Goal: Information Seeking & Learning: Learn about a topic

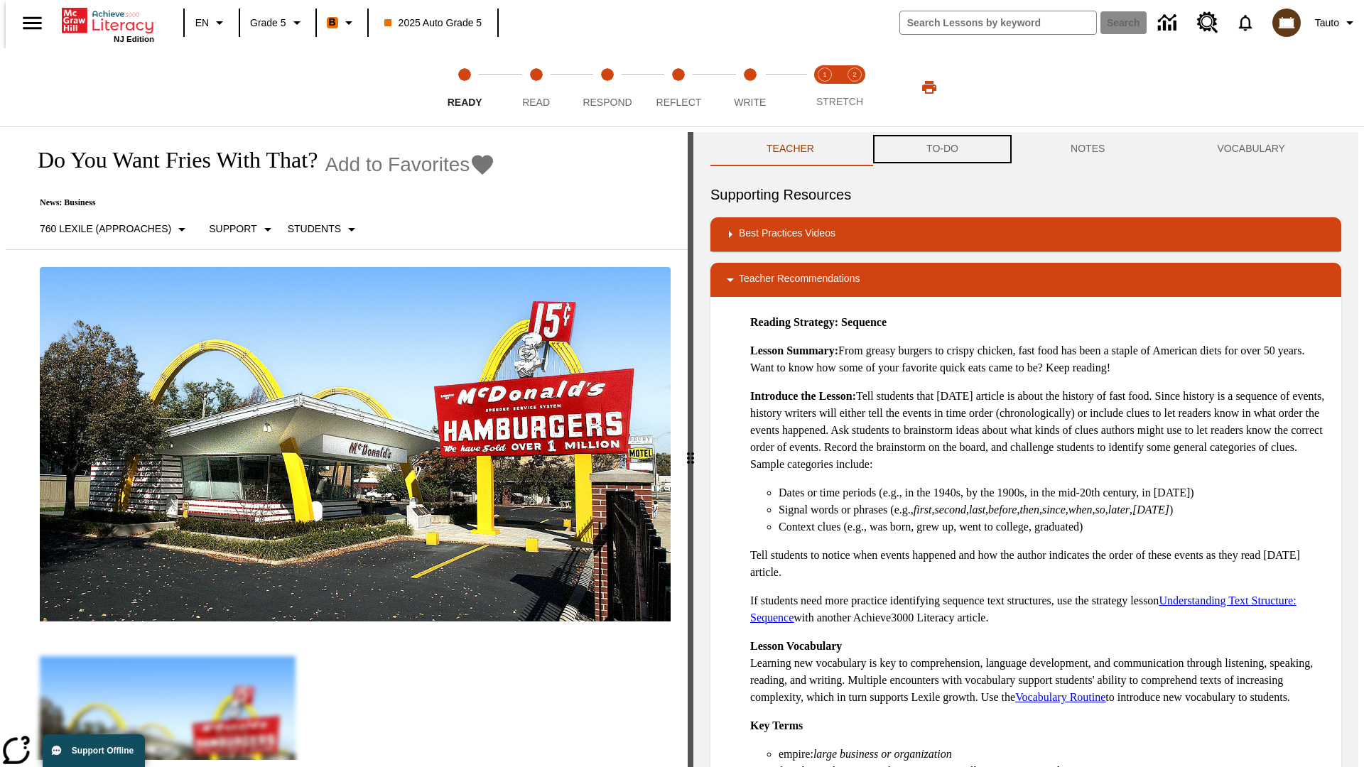
click at [941, 149] on button "TO-DO" at bounding box center [942, 149] width 144 height 34
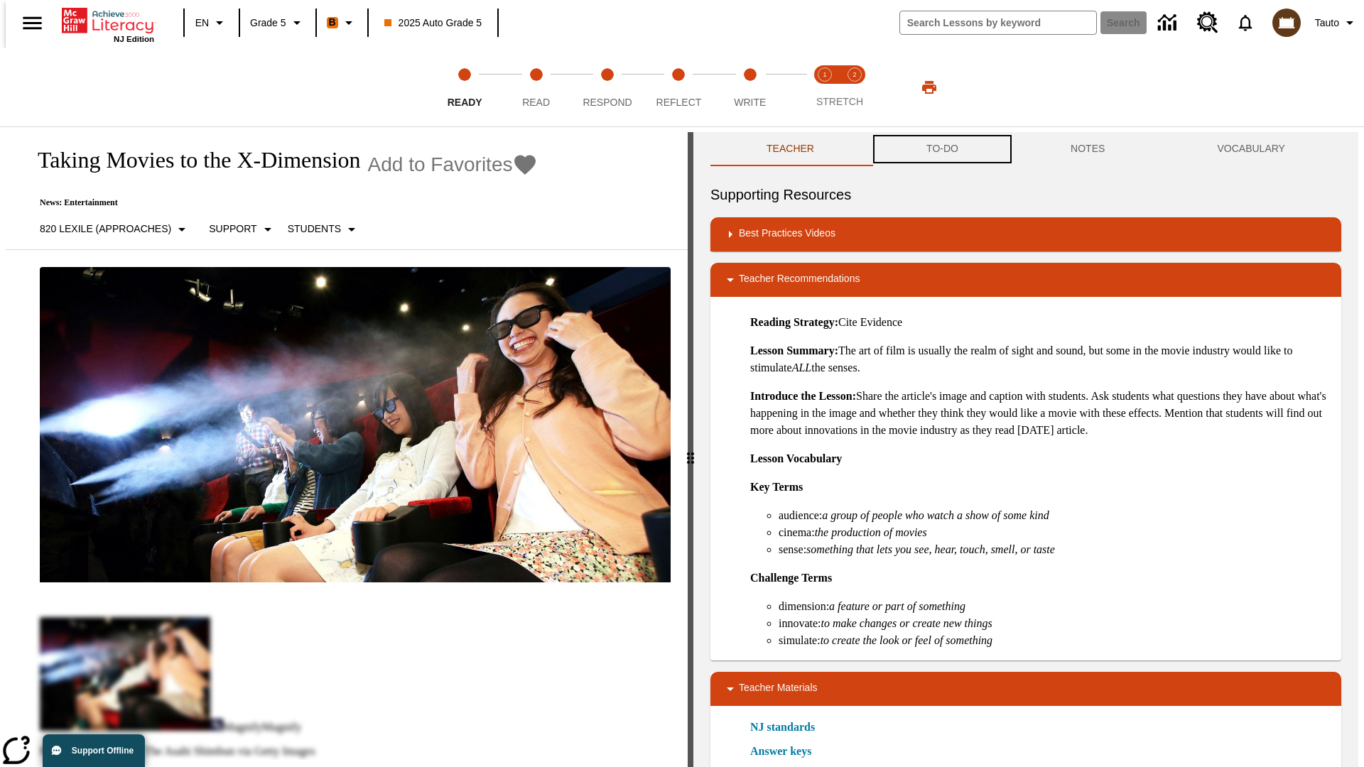
click at [941, 149] on button "TO-DO" at bounding box center [942, 149] width 144 height 34
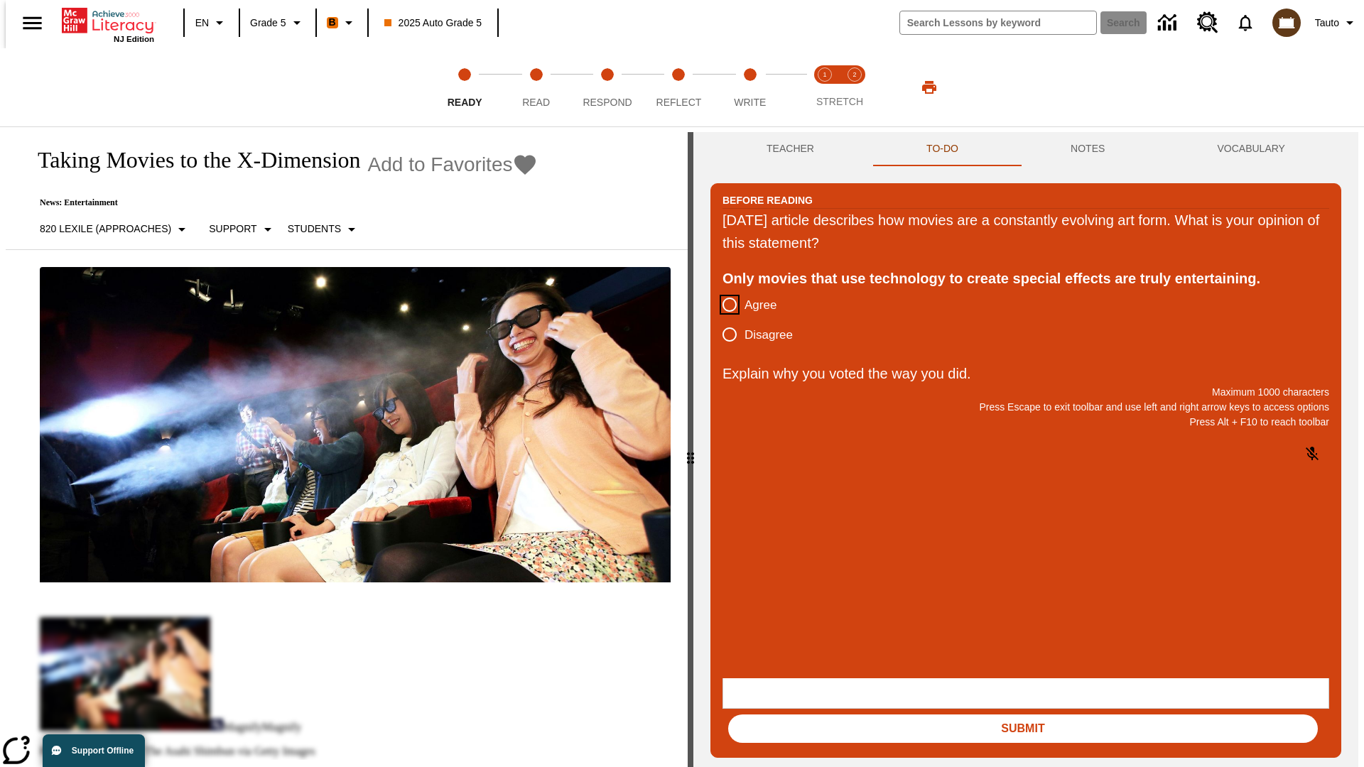
click at [724, 305] on input "Agree" at bounding box center [730, 305] width 30 height 30
radio input "true"
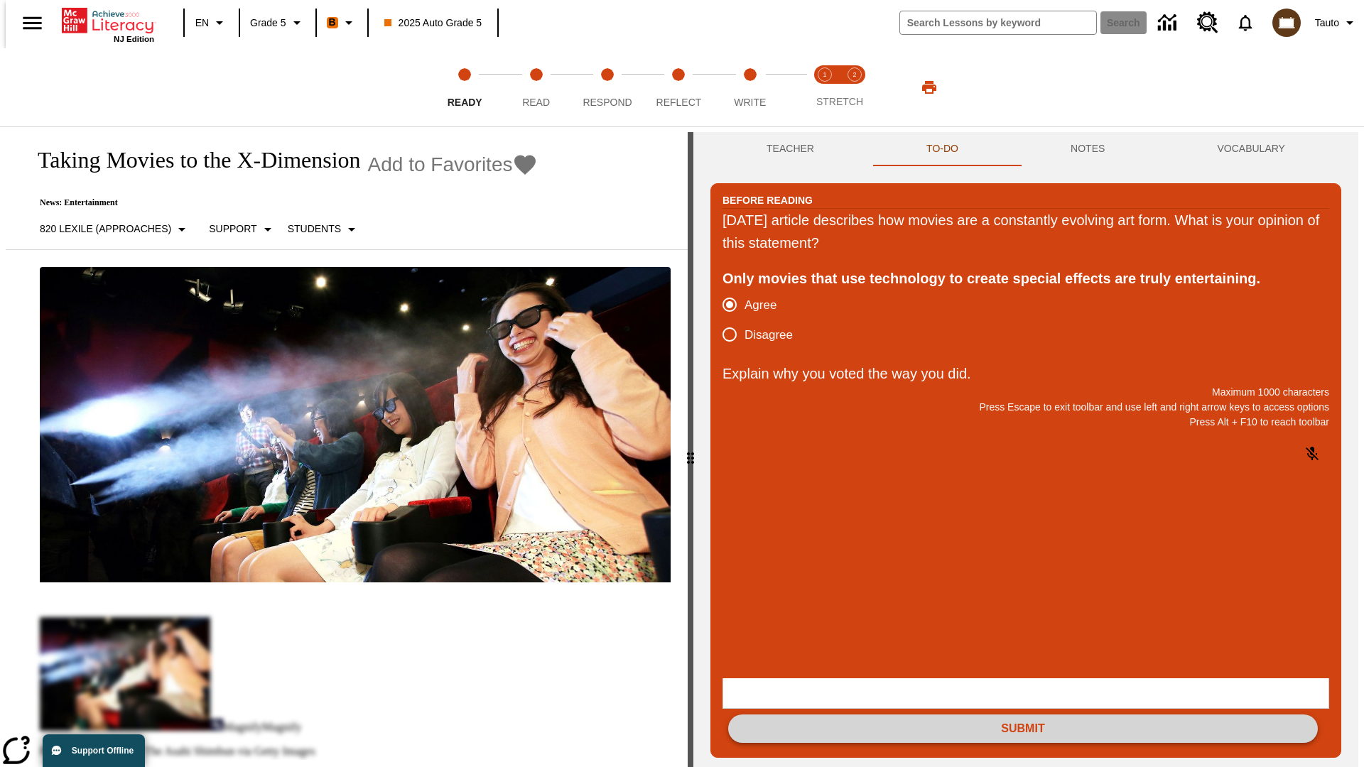
click at [1023, 715] on button "Submit" at bounding box center [1023, 729] width 590 height 28
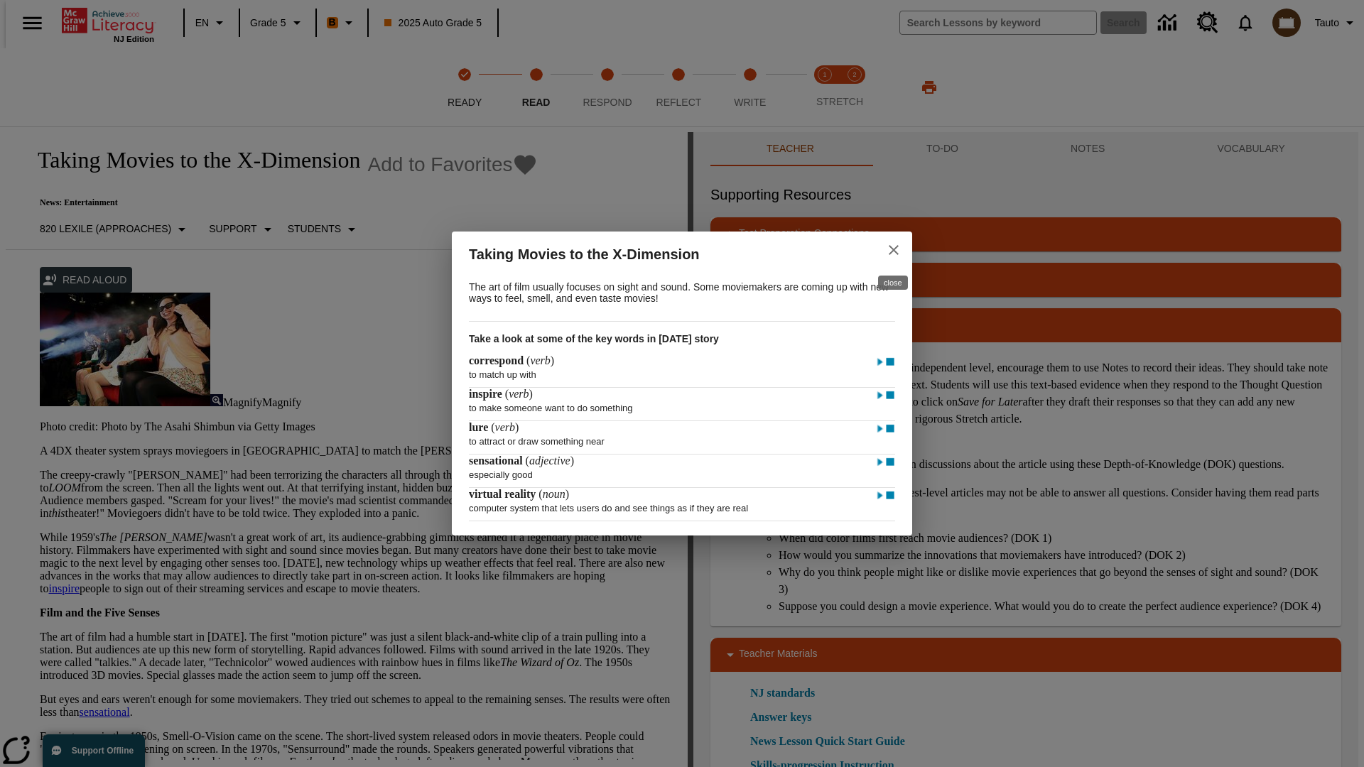
click at [893, 248] on icon "close" at bounding box center [894, 250] width 10 height 10
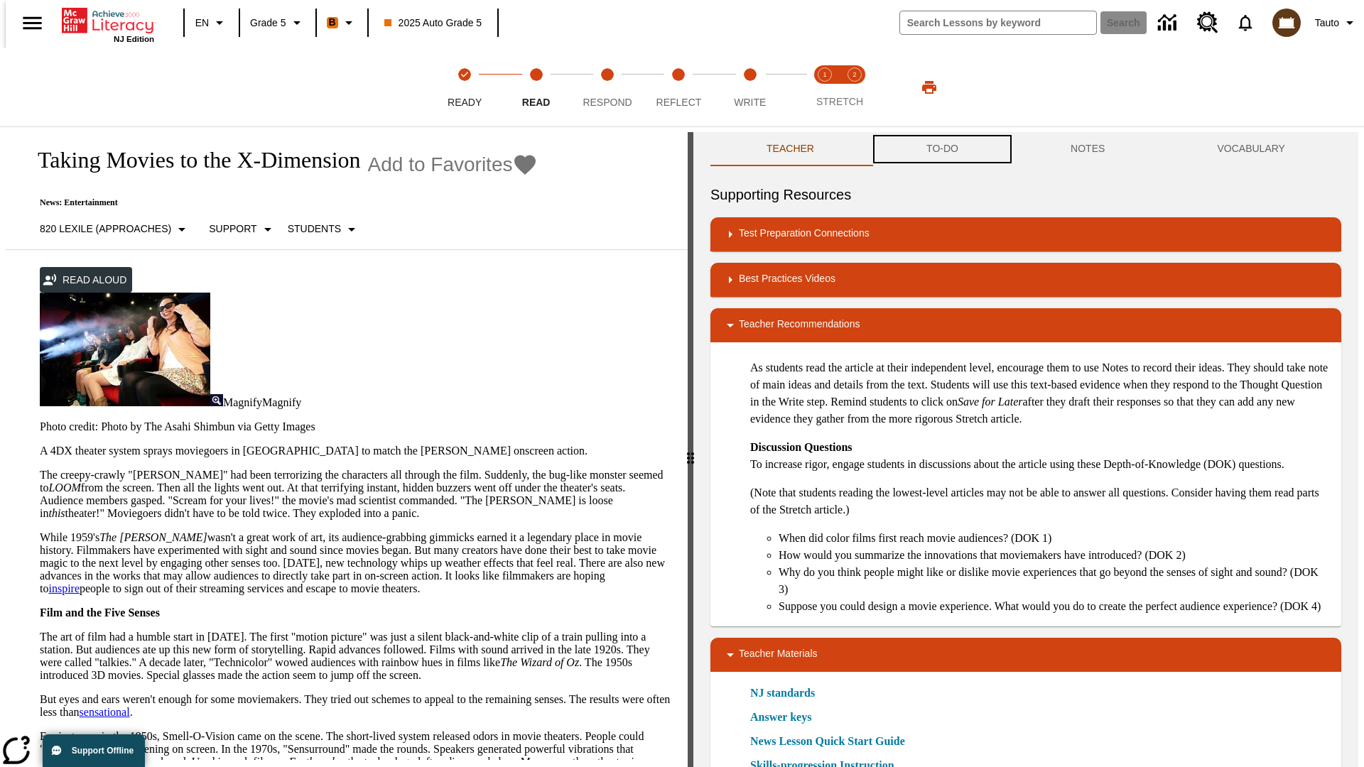
scroll to position [1, 0]
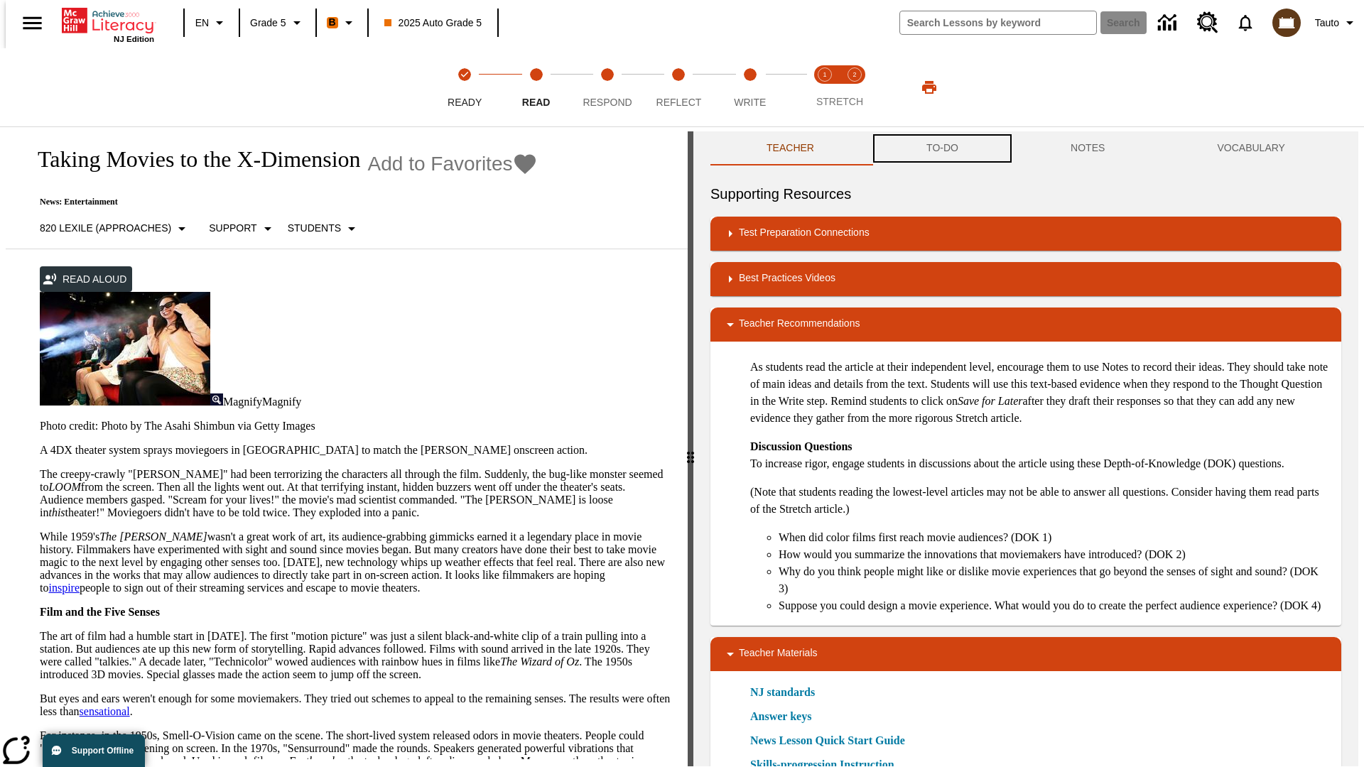
click at [941, 149] on button "TO-DO" at bounding box center [942, 148] width 144 height 34
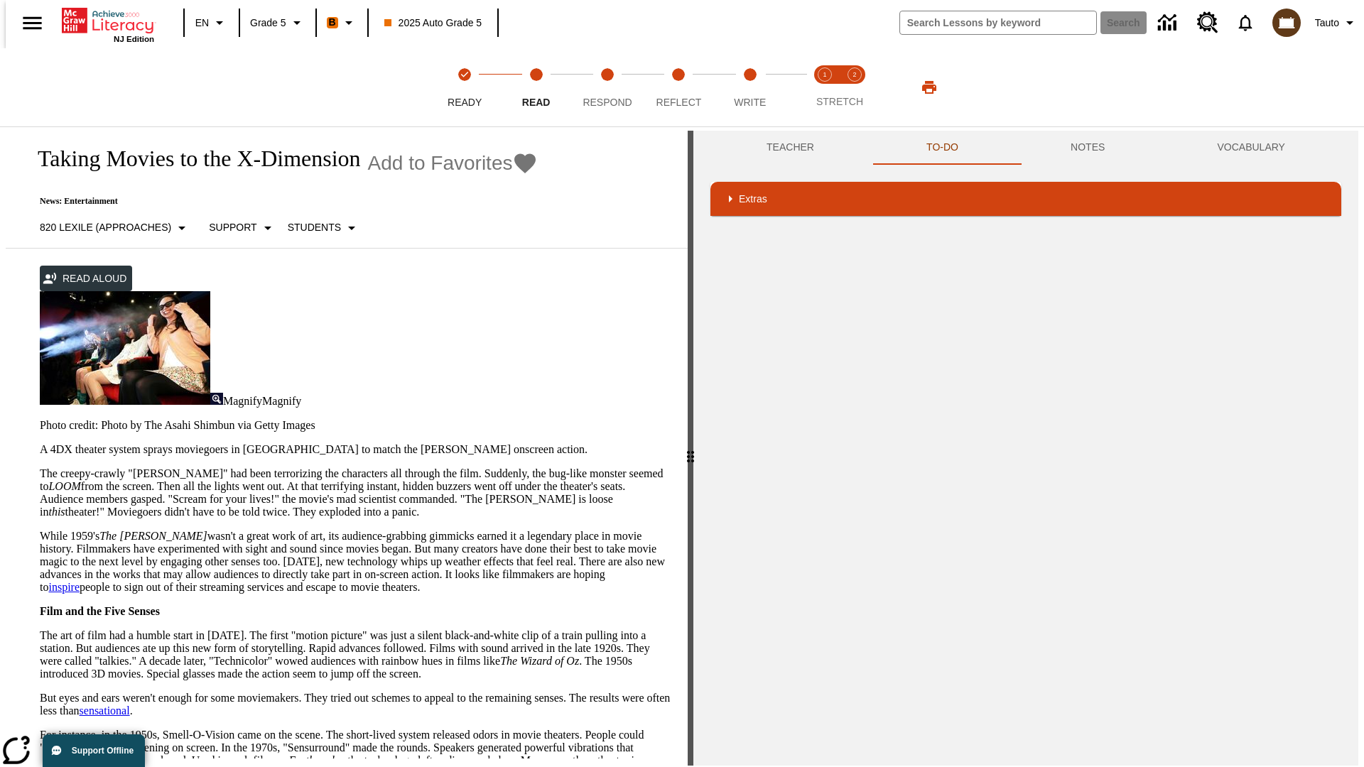
scroll to position [281, 0]
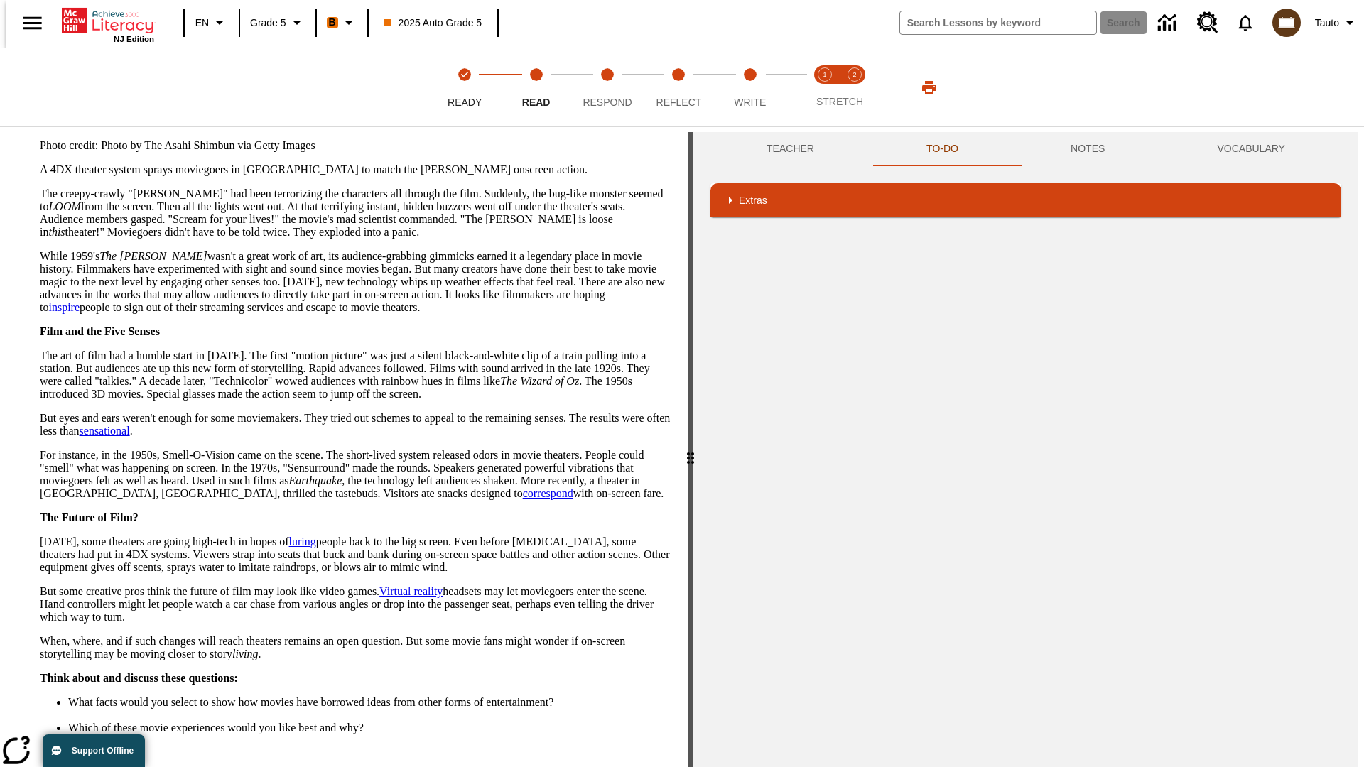
click at [641, 766] on button "Next" at bounding box center [645, 781] width 49 height 26
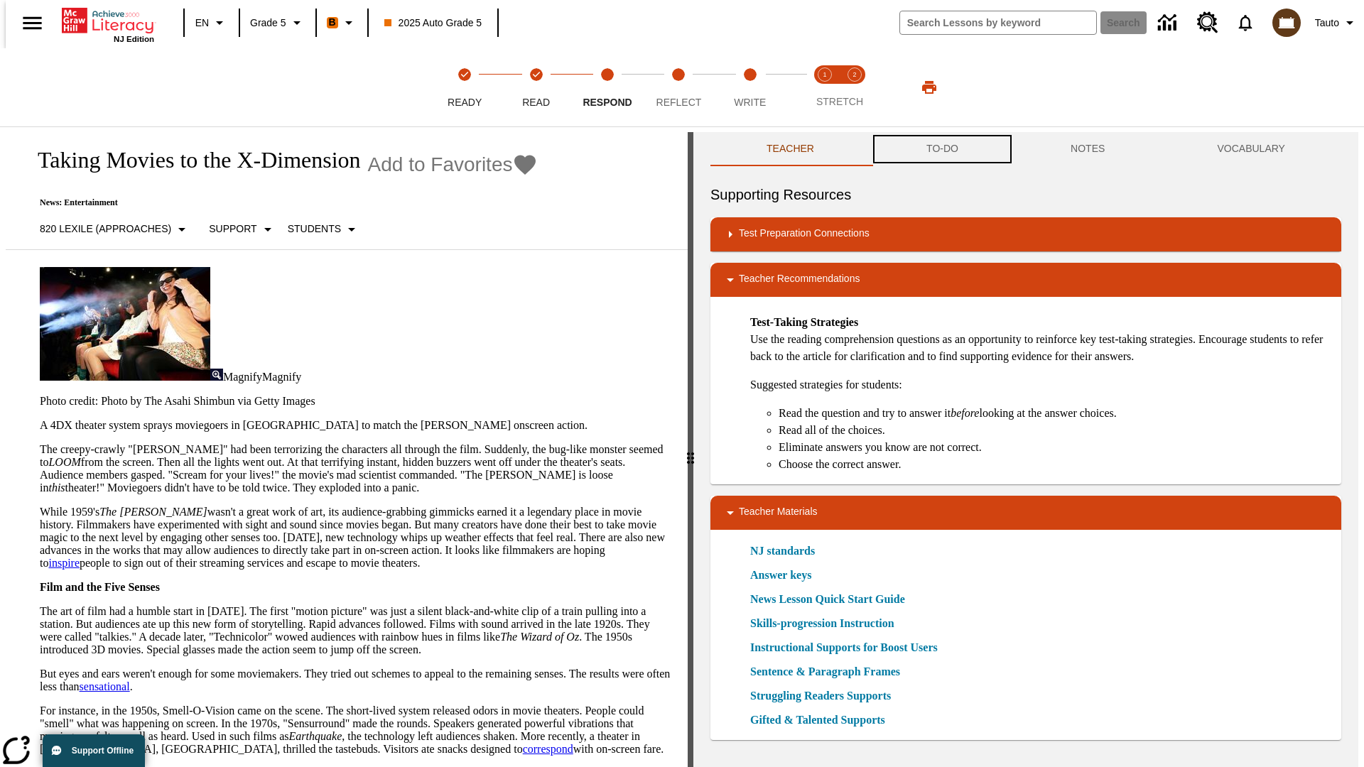
scroll to position [1, 0]
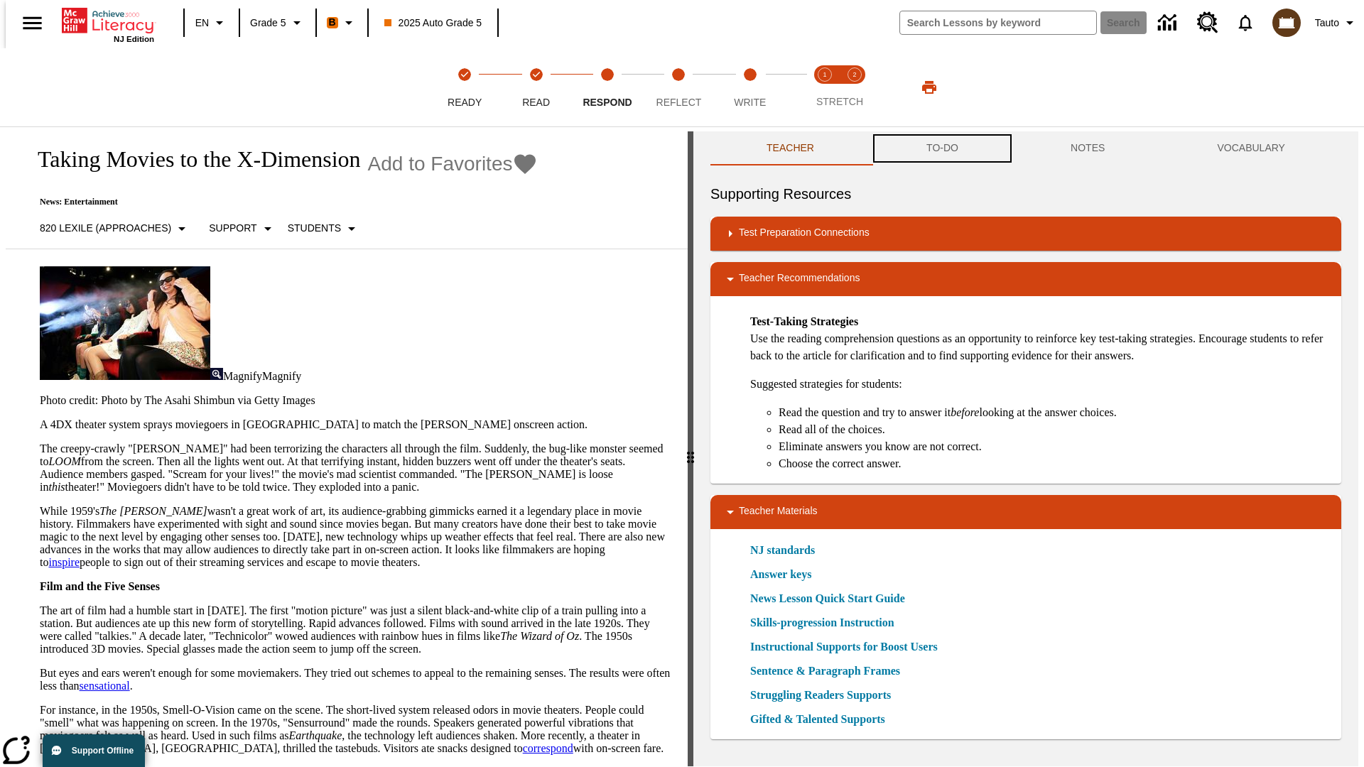
click at [941, 149] on button "TO-DO" at bounding box center [942, 148] width 144 height 34
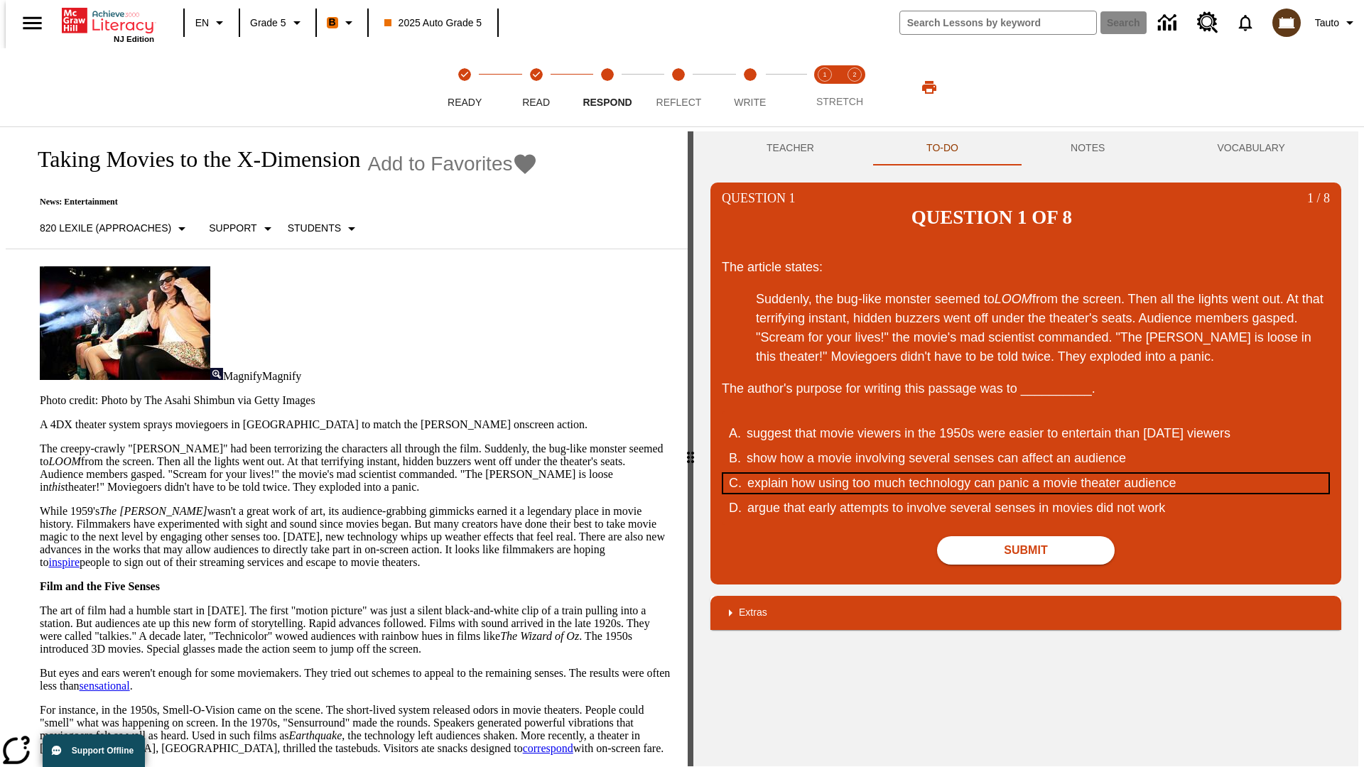
click at [1026, 474] on div "explain how using too much technology can panic a movie theater audience" at bounding box center [1017, 483] width 540 height 19
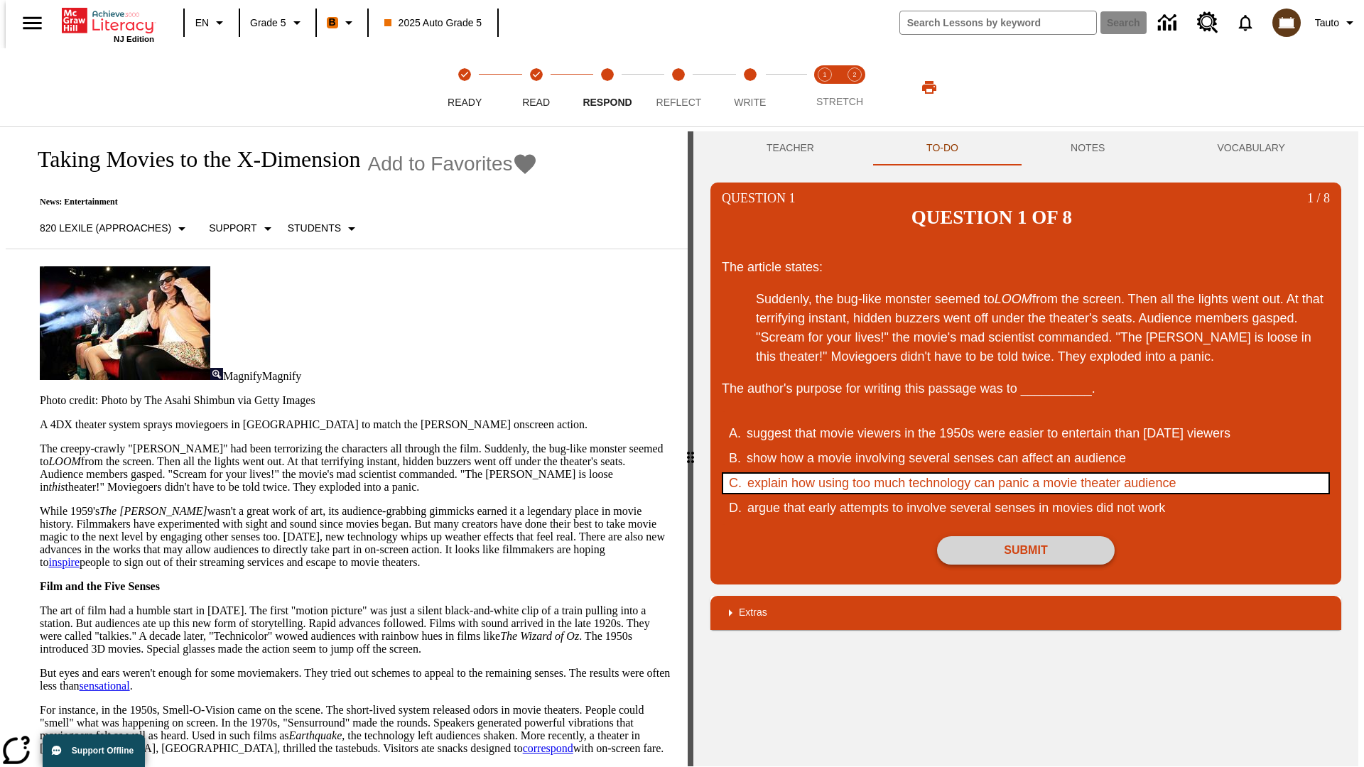
click at [1026, 536] on button "Submit" at bounding box center [1026, 550] width 178 height 28
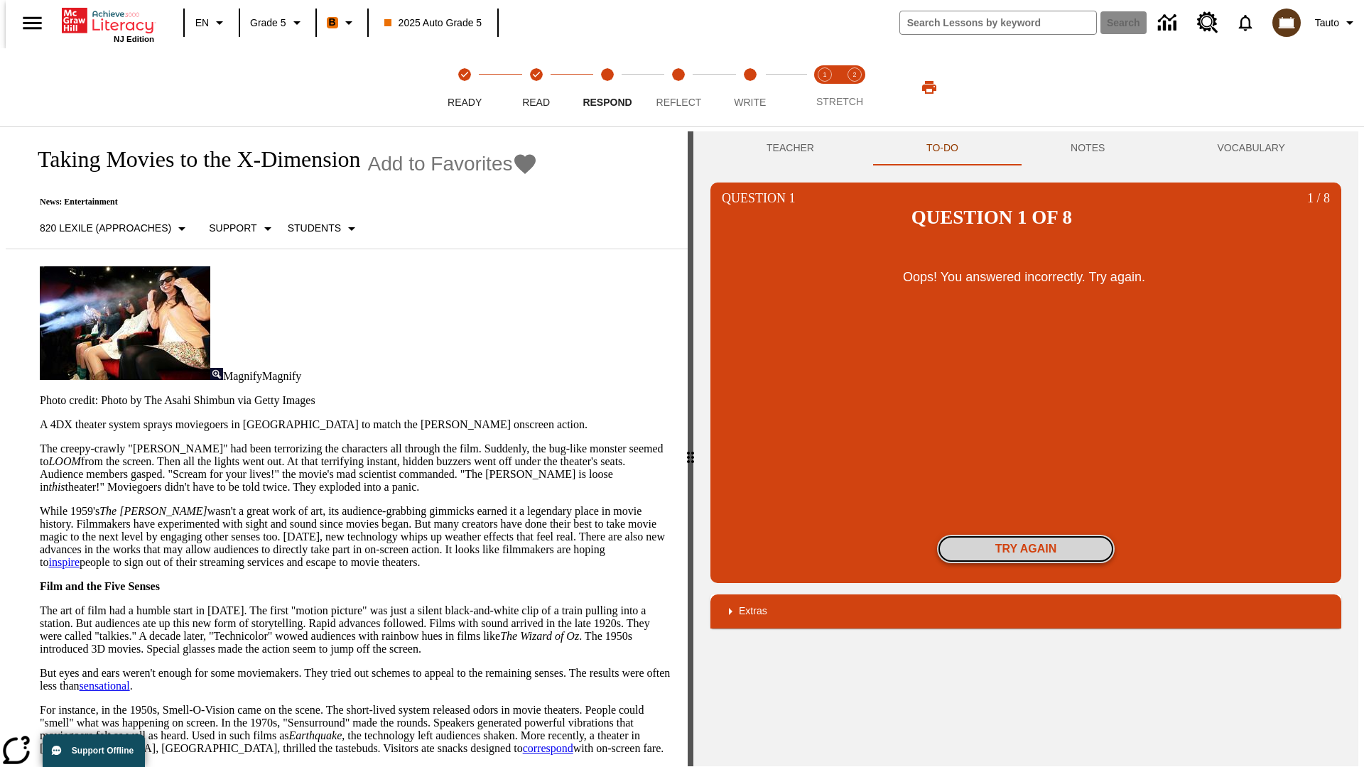
click at [1026, 535] on button "Try again" at bounding box center [1026, 549] width 178 height 28
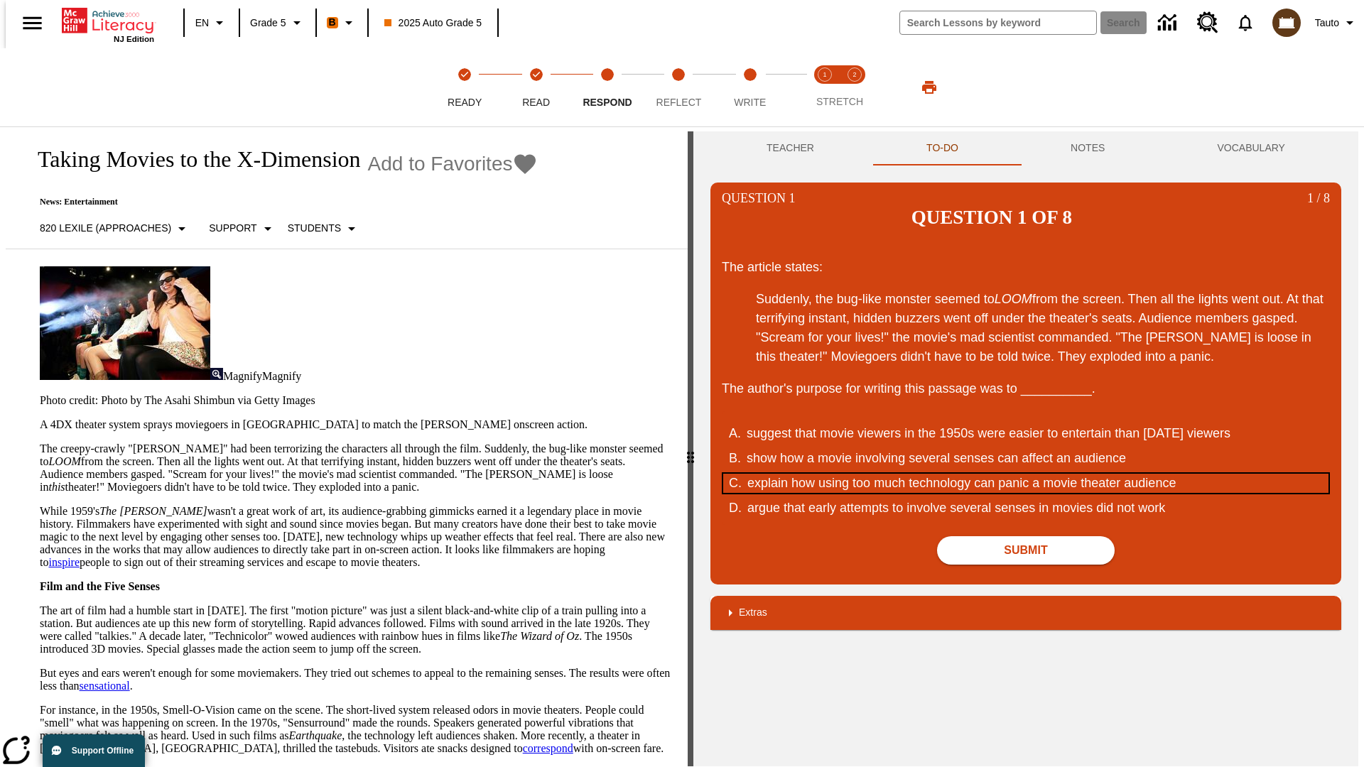
click at [1026, 474] on div "explain how using too much technology can panic a movie theater audience" at bounding box center [1017, 483] width 540 height 19
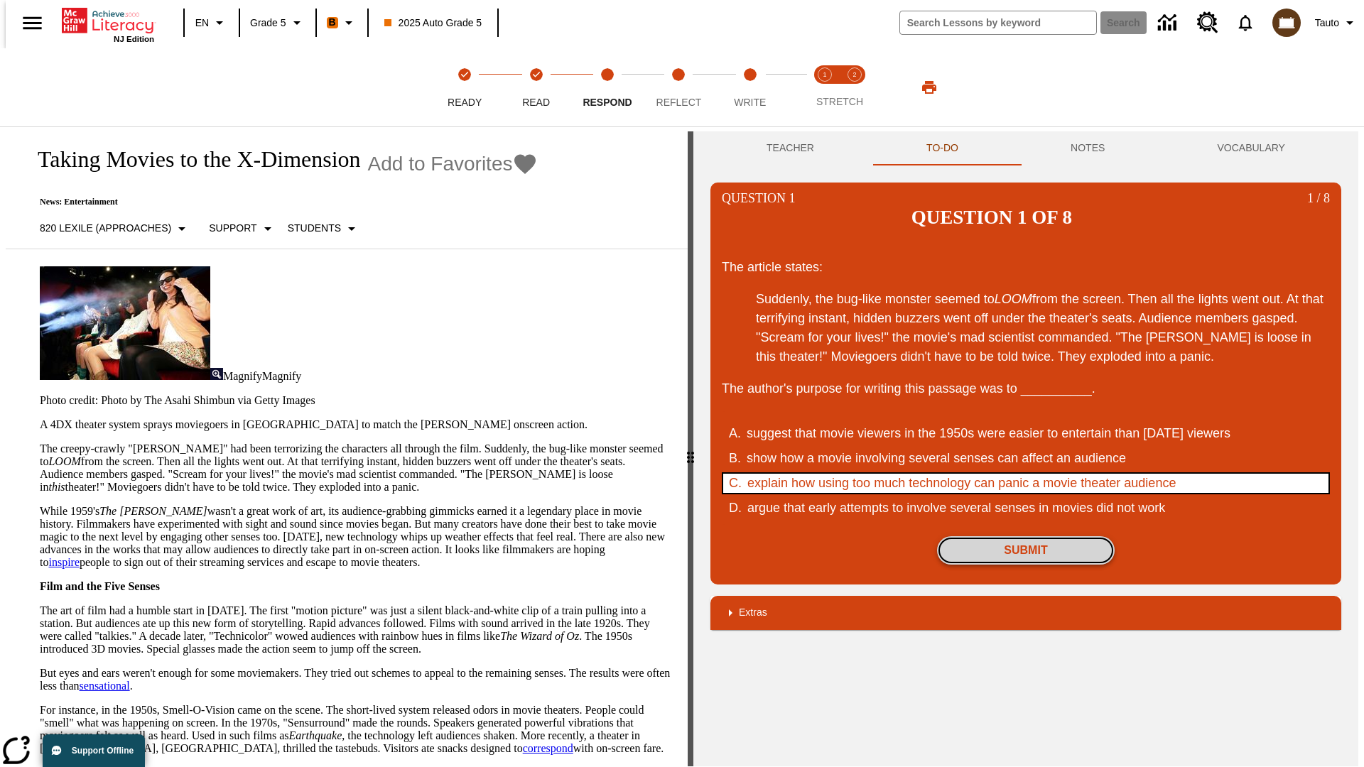
click at [1026, 536] on button "Submit" at bounding box center [1026, 550] width 178 height 28
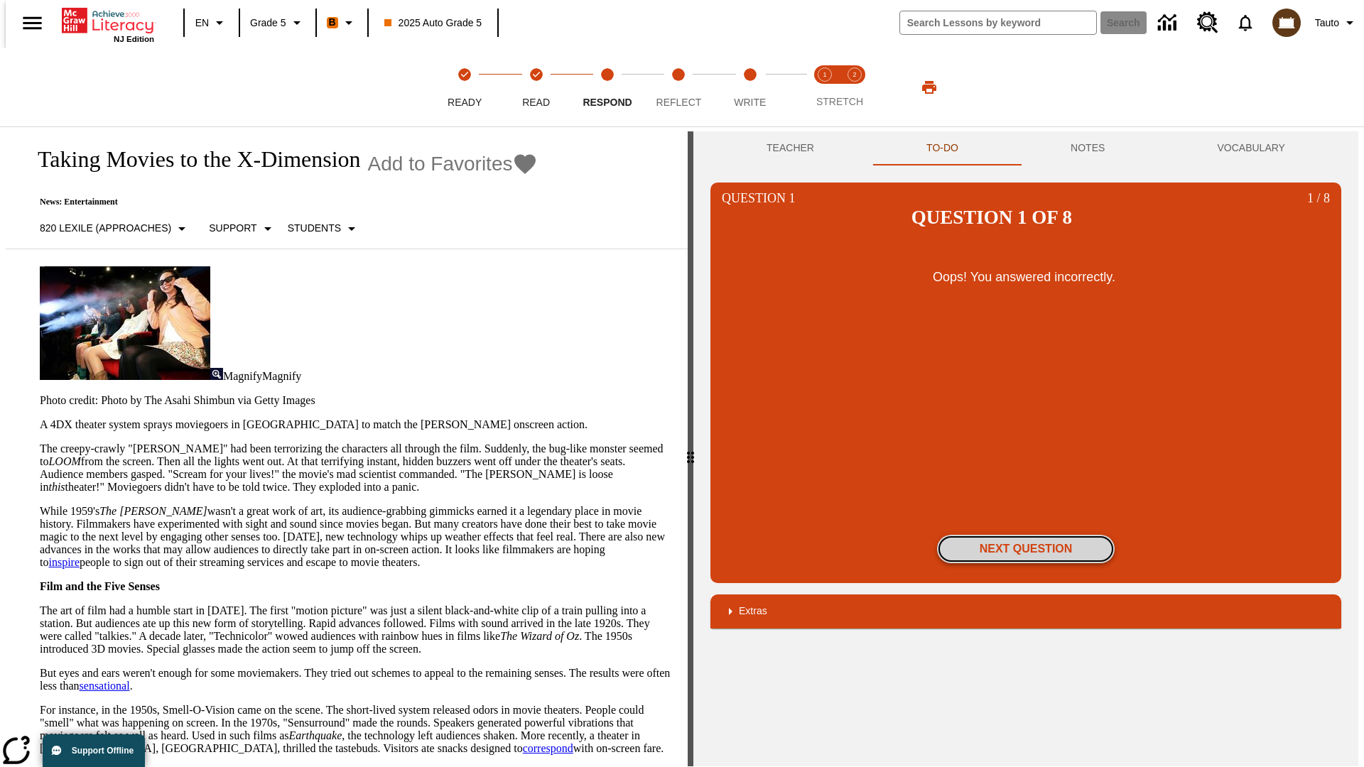
click at [1026, 535] on button "Next Question" at bounding box center [1026, 549] width 178 height 28
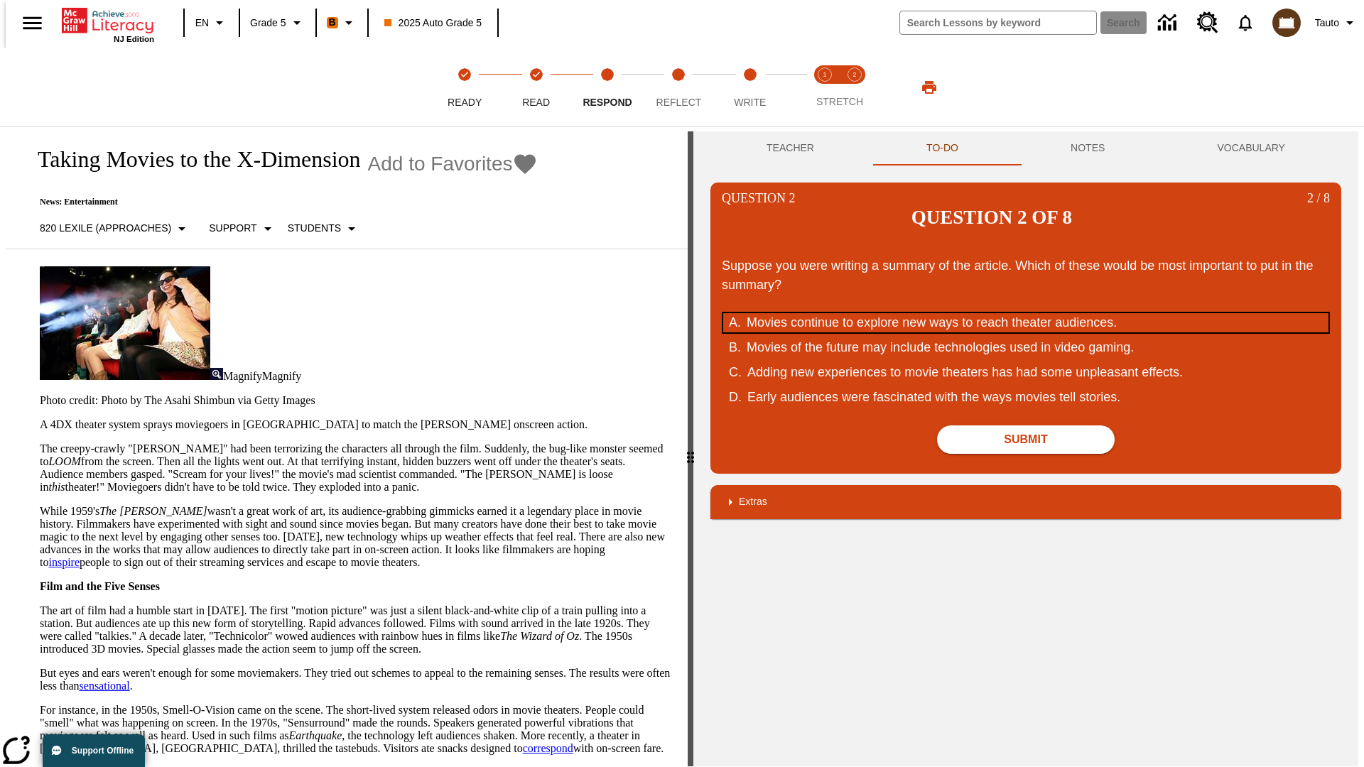
click at [1026, 313] on div "Movies continue to explore new ways to reach theater audiences." at bounding box center [1016, 322] width 540 height 19
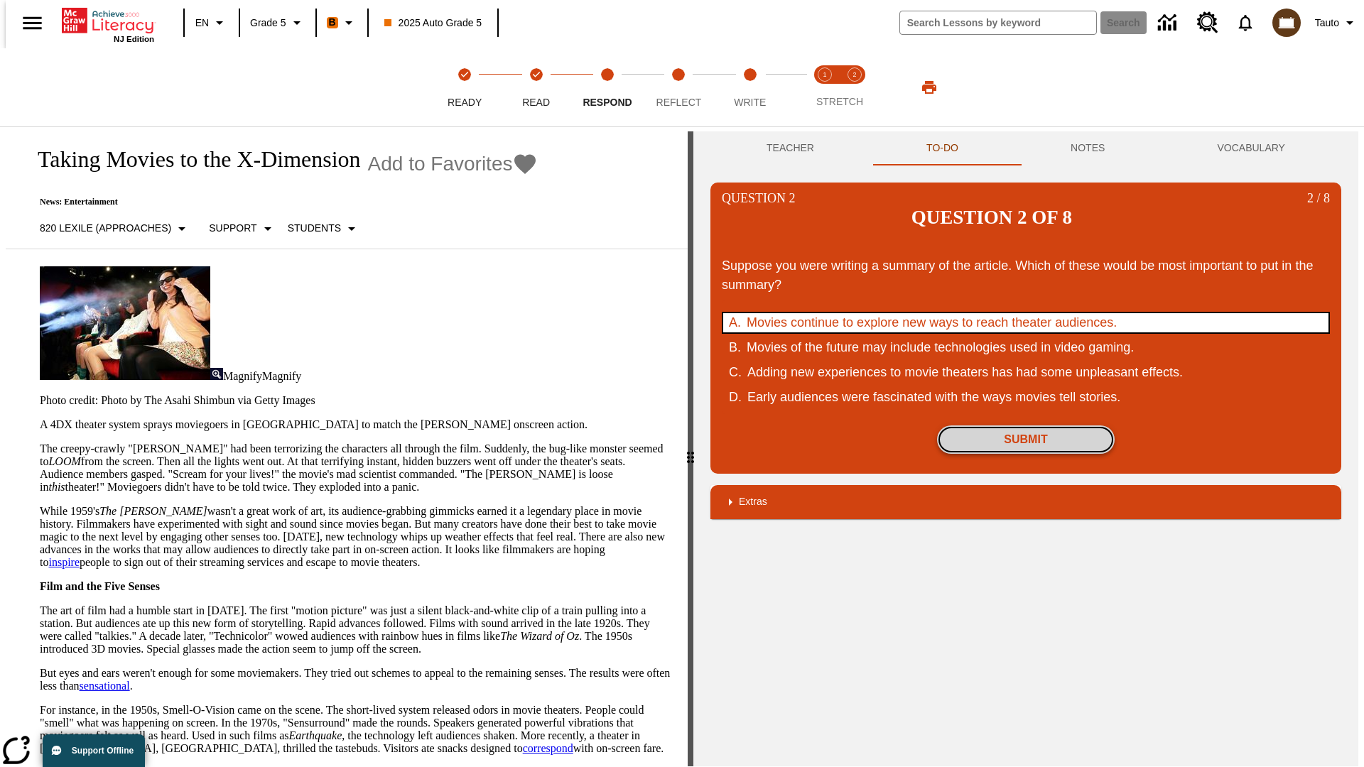
click at [1026, 425] on button "Submit" at bounding box center [1026, 439] width 178 height 28
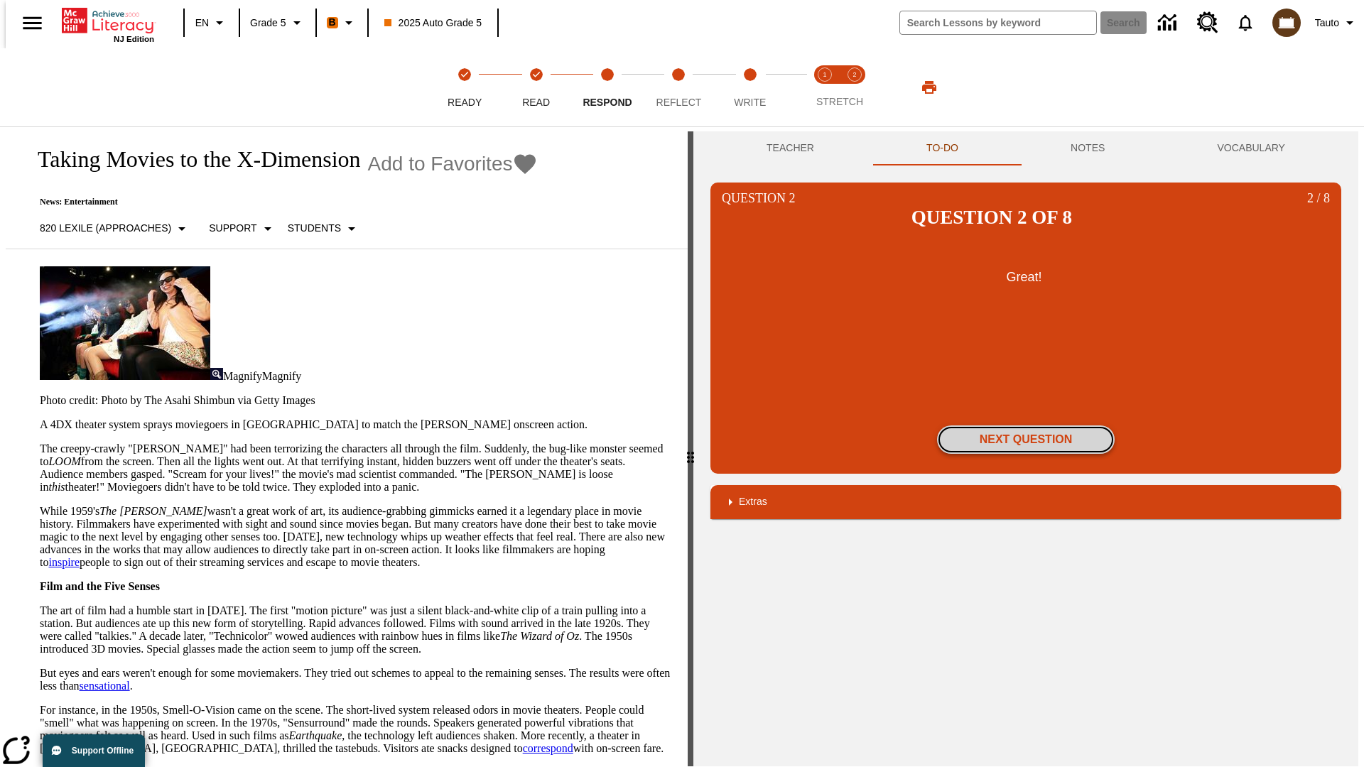
click at [1026, 425] on button "Next Question" at bounding box center [1026, 439] width 178 height 28
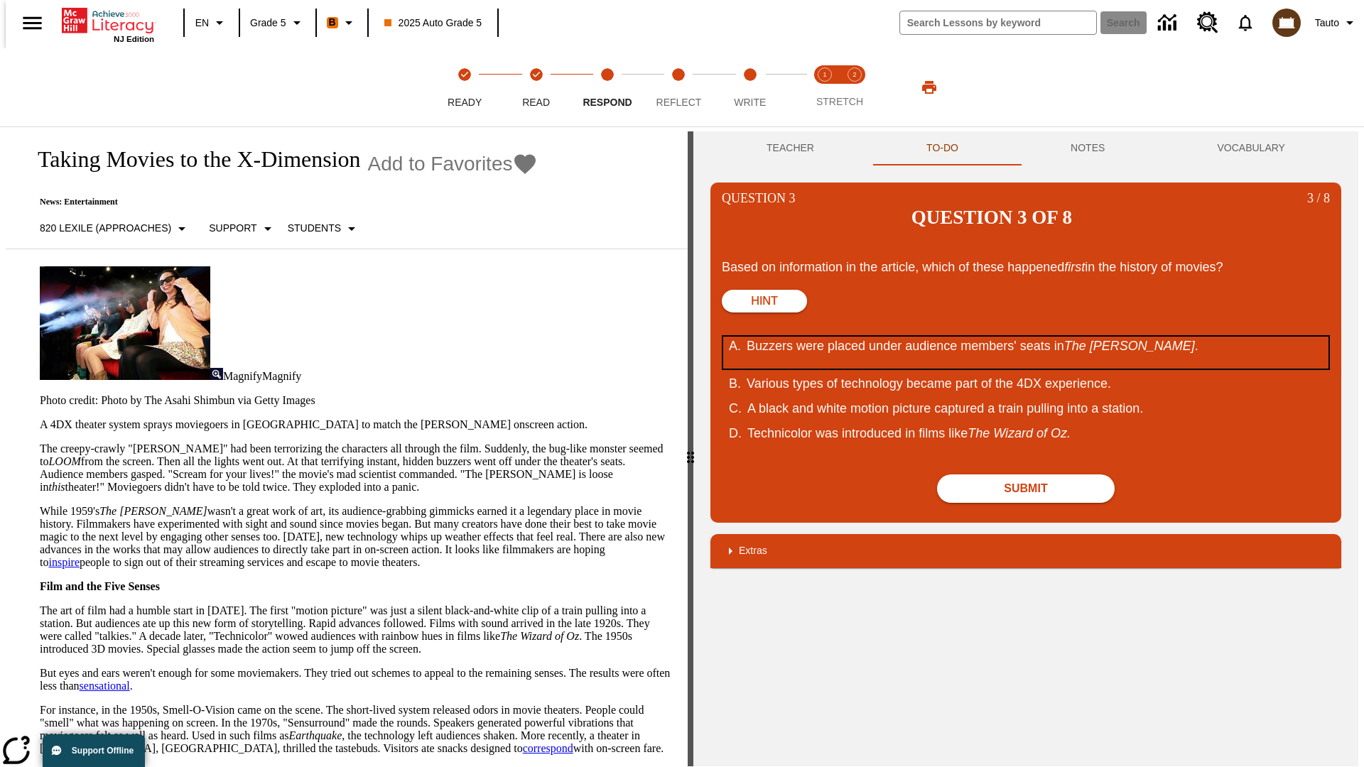
click at [1026, 337] on div "Buzzers were placed under audience members' seats in The Tingler ." at bounding box center [1016, 353] width 540 height 32
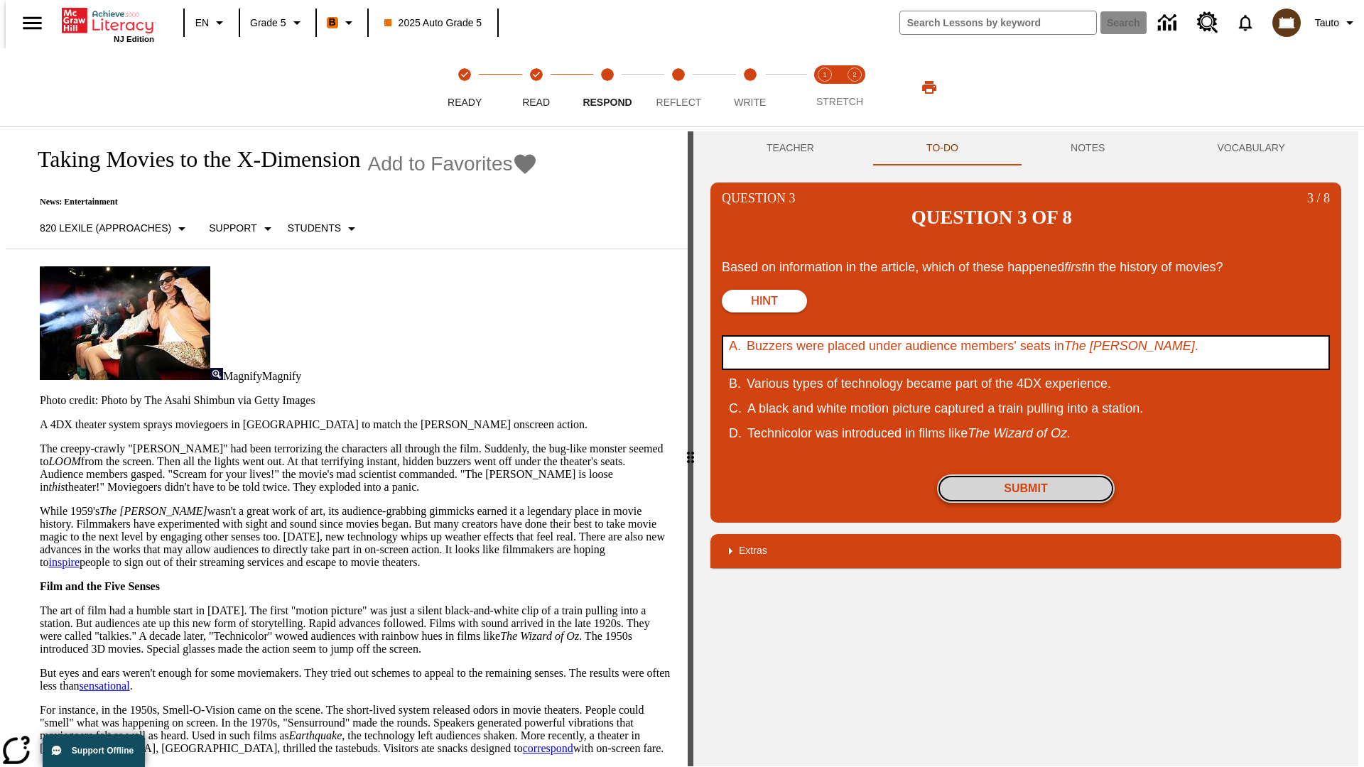
click at [1026, 474] on button "Submit" at bounding box center [1026, 488] width 178 height 28
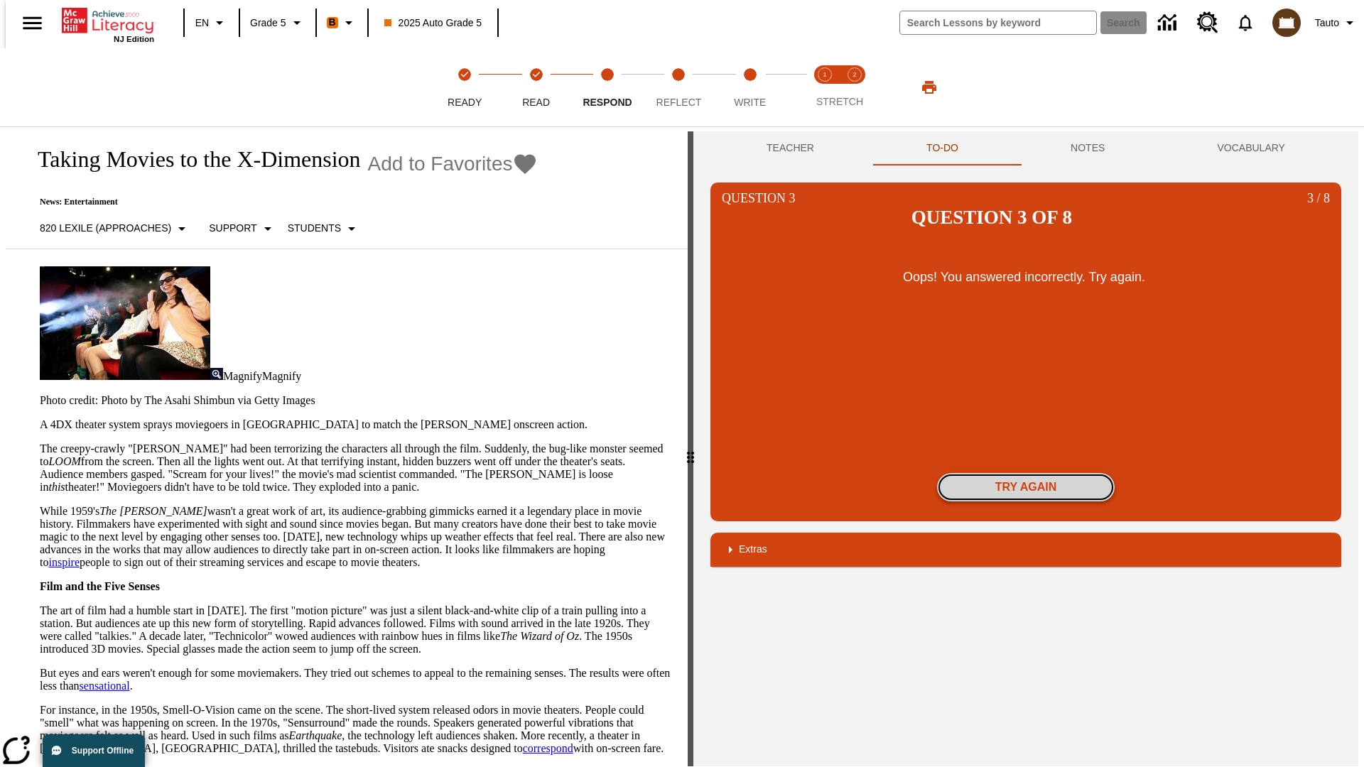
click at [1026, 473] on button "Try again" at bounding box center [1026, 487] width 178 height 28
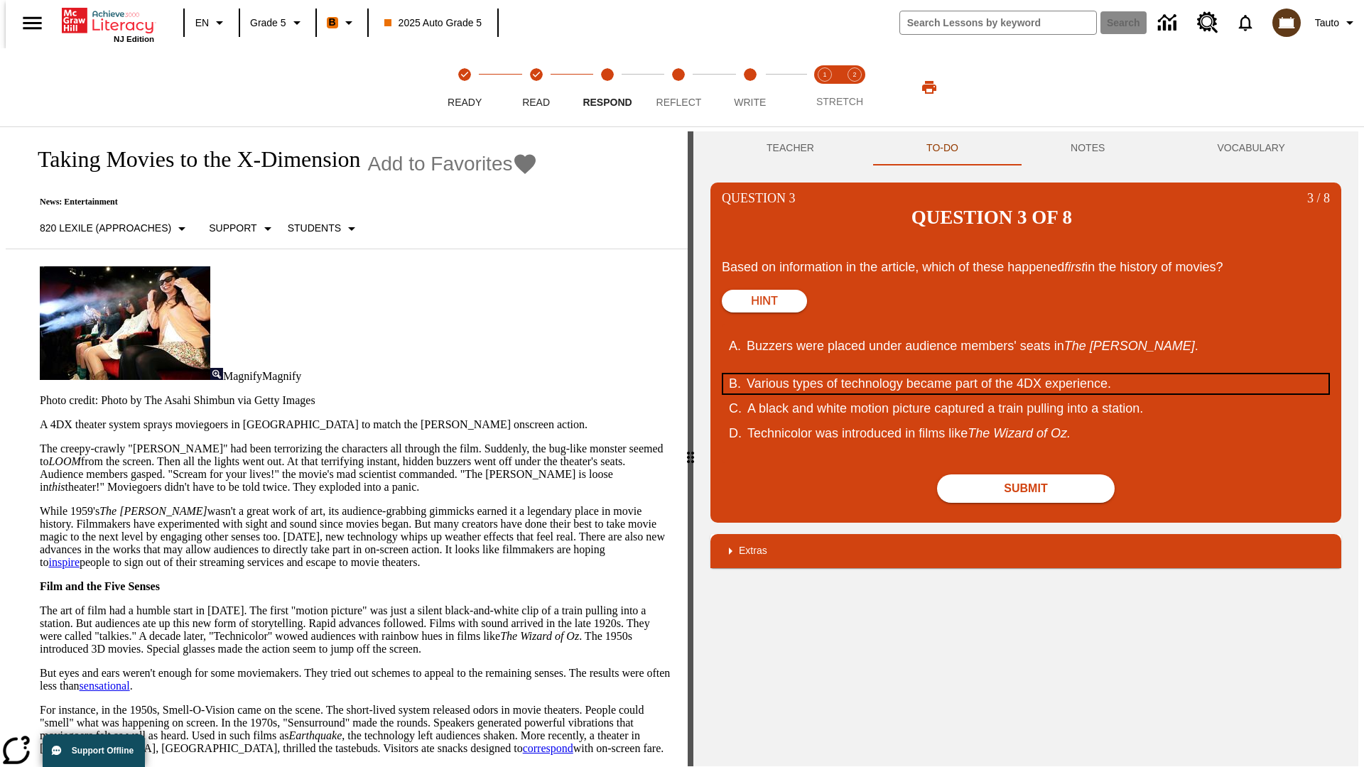
click at [1026, 374] on div "Various types of technology became part of the 4DX experience." at bounding box center [1016, 383] width 540 height 19
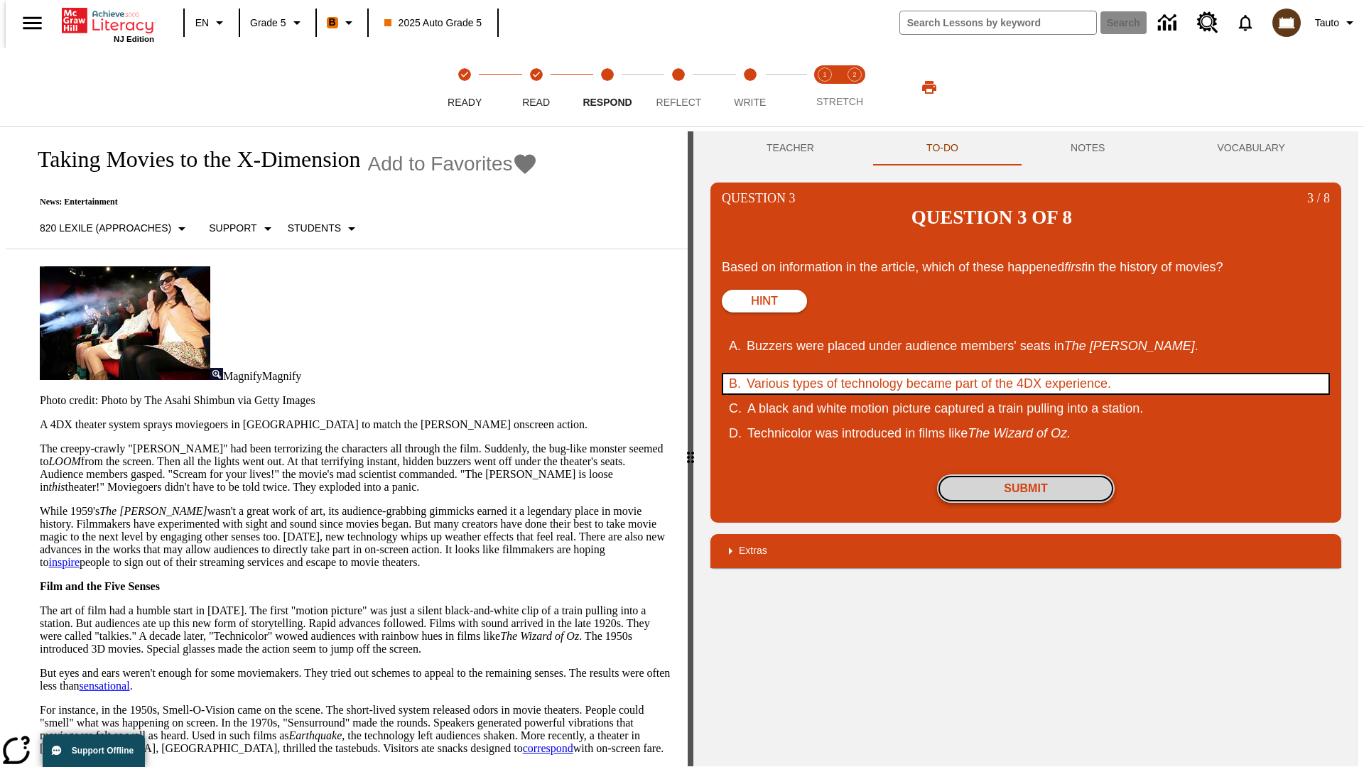
click at [1026, 474] on button "Submit" at bounding box center [1026, 488] width 178 height 28
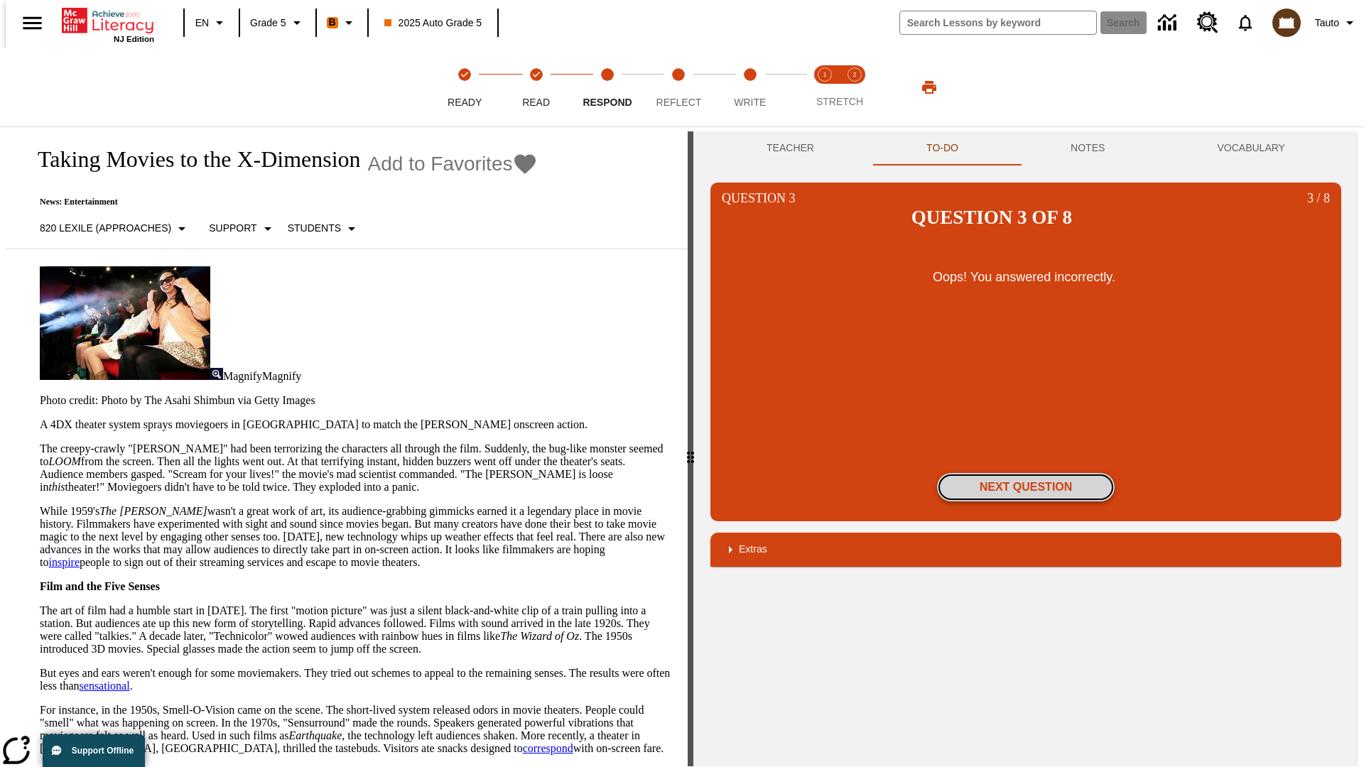
click at [1026, 473] on button "Next Question" at bounding box center [1026, 487] width 178 height 28
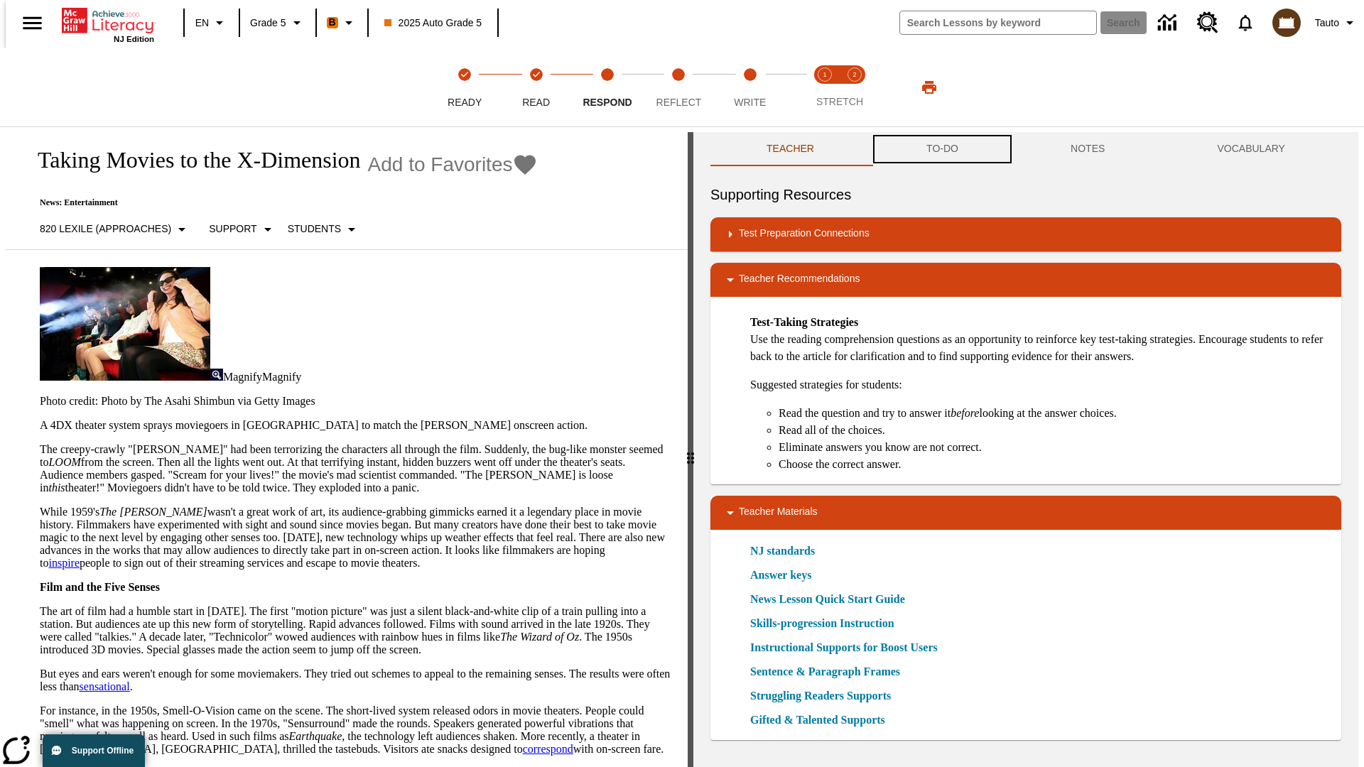
click at [941, 149] on button "TO-DO" at bounding box center [942, 149] width 144 height 34
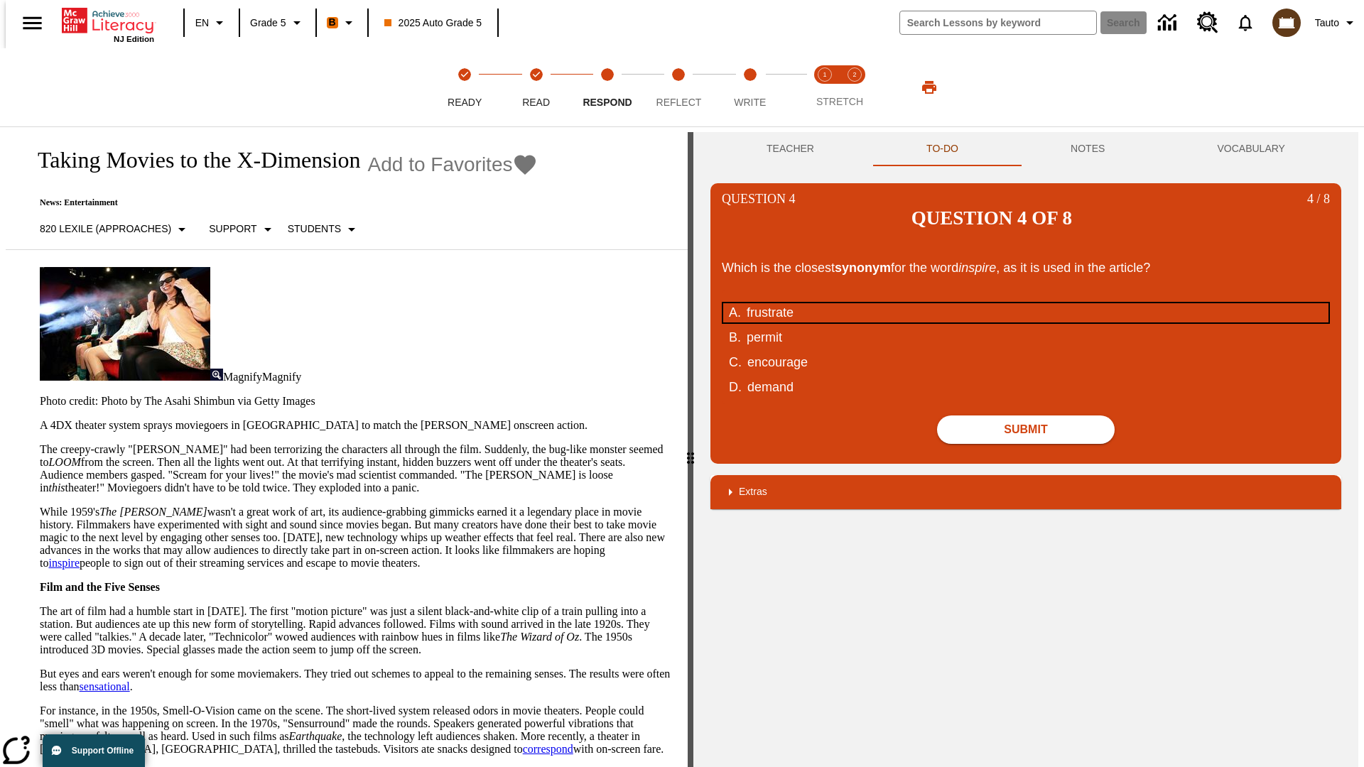
click at [1026, 303] on div "frustrate" at bounding box center [1016, 312] width 540 height 19
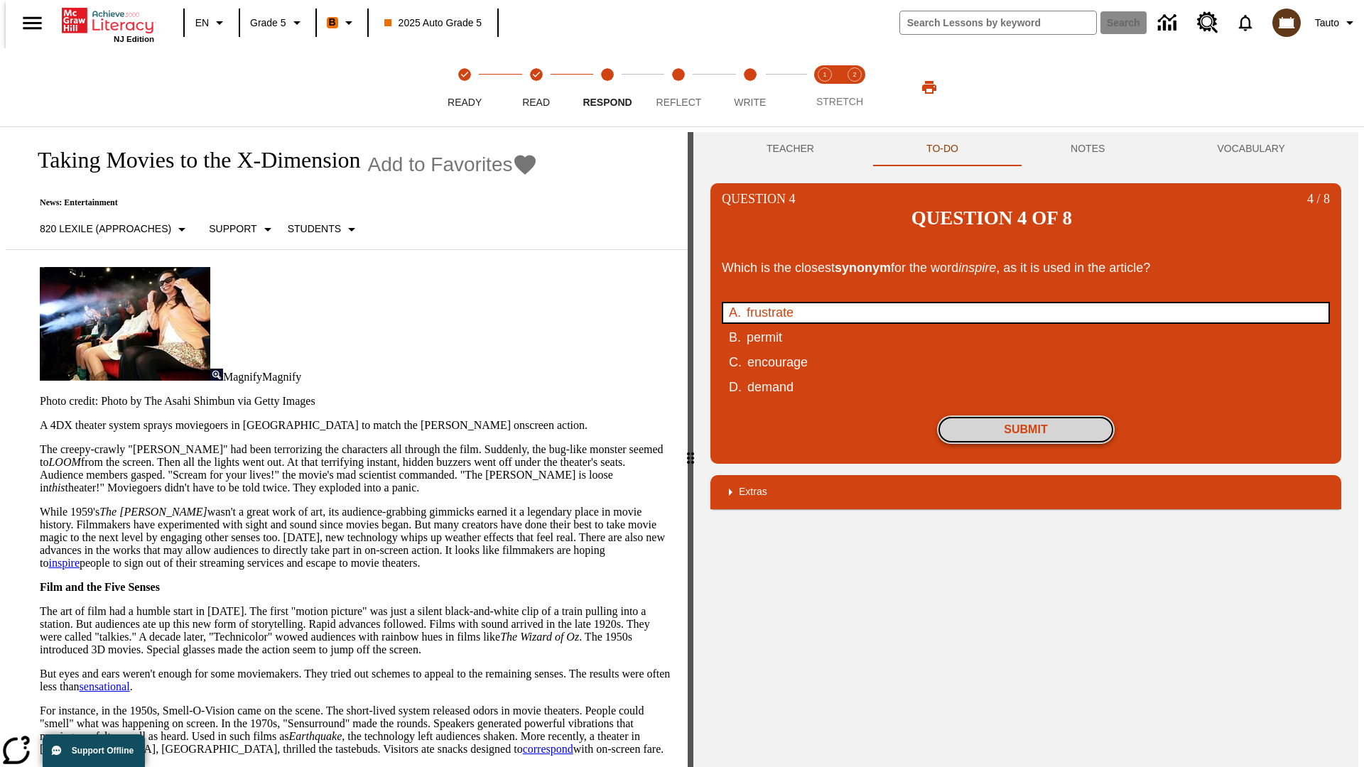
click at [1026, 415] on button "Submit" at bounding box center [1026, 429] width 178 height 28
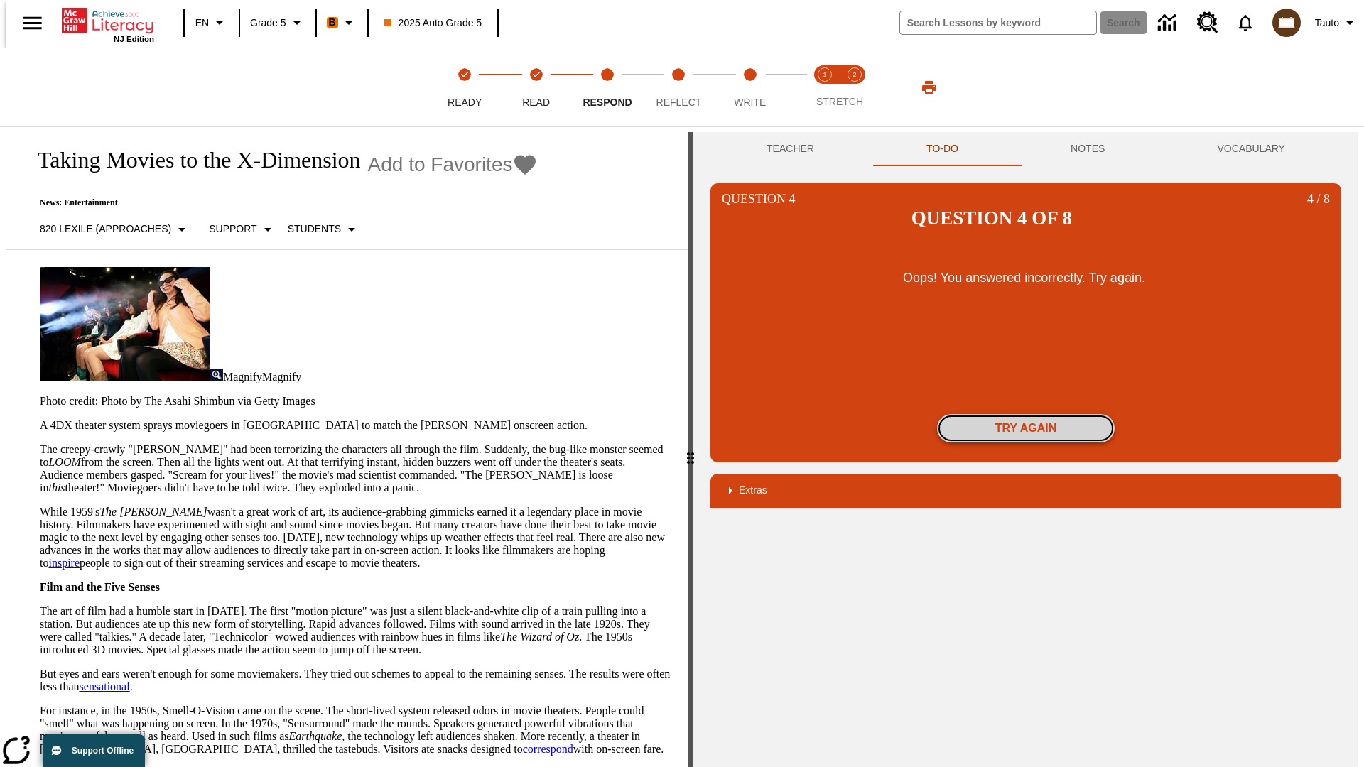
click at [1026, 414] on button "Try again" at bounding box center [1026, 428] width 178 height 28
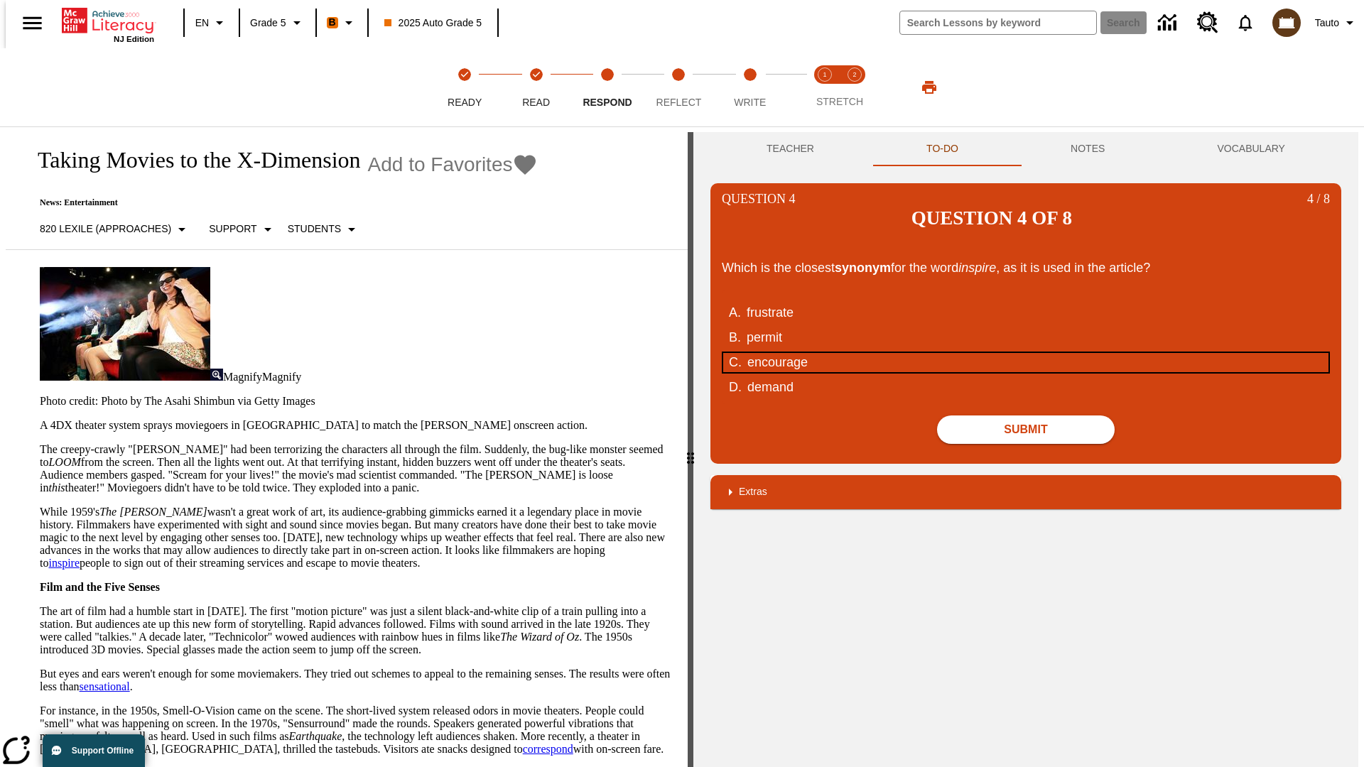
click at [1026, 353] on div "encourage" at bounding box center [1017, 362] width 540 height 19
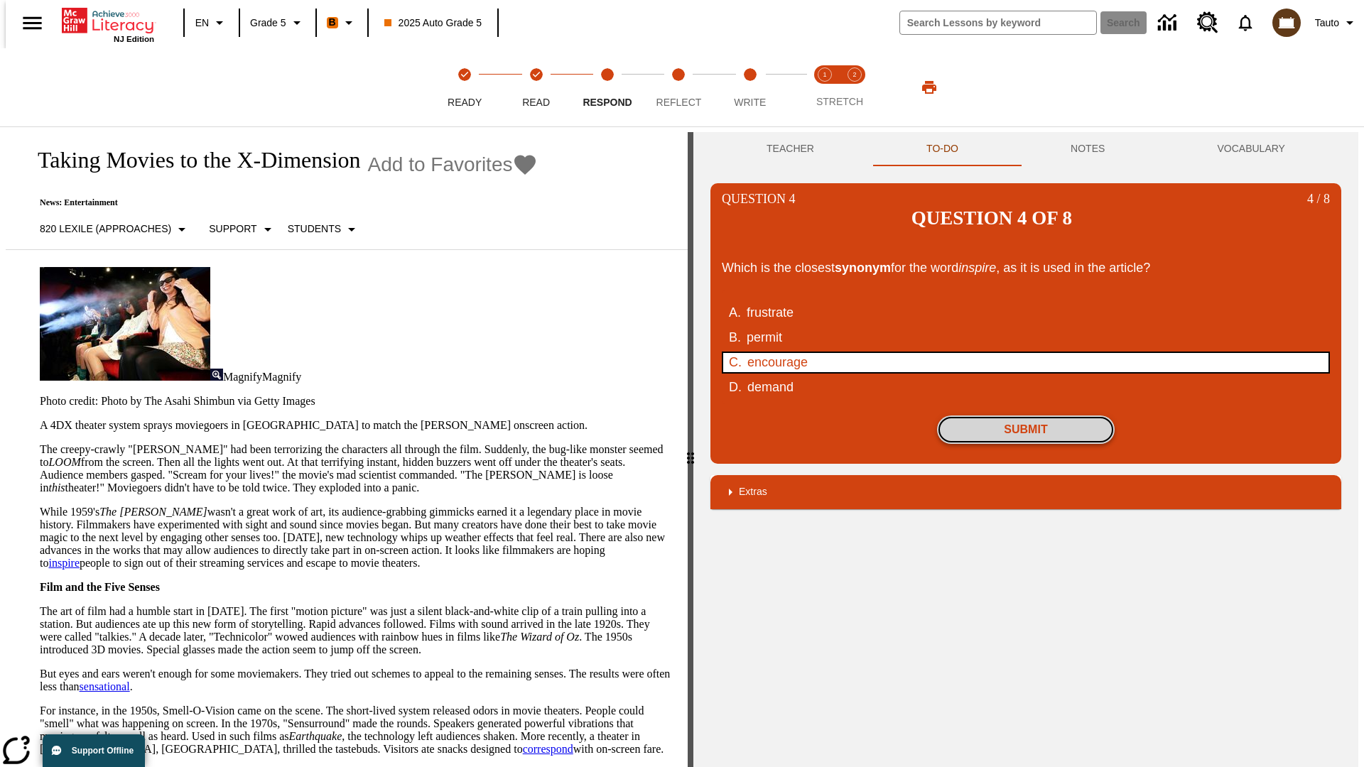
click at [1026, 415] on button "Submit" at bounding box center [1026, 429] width 178 height 28
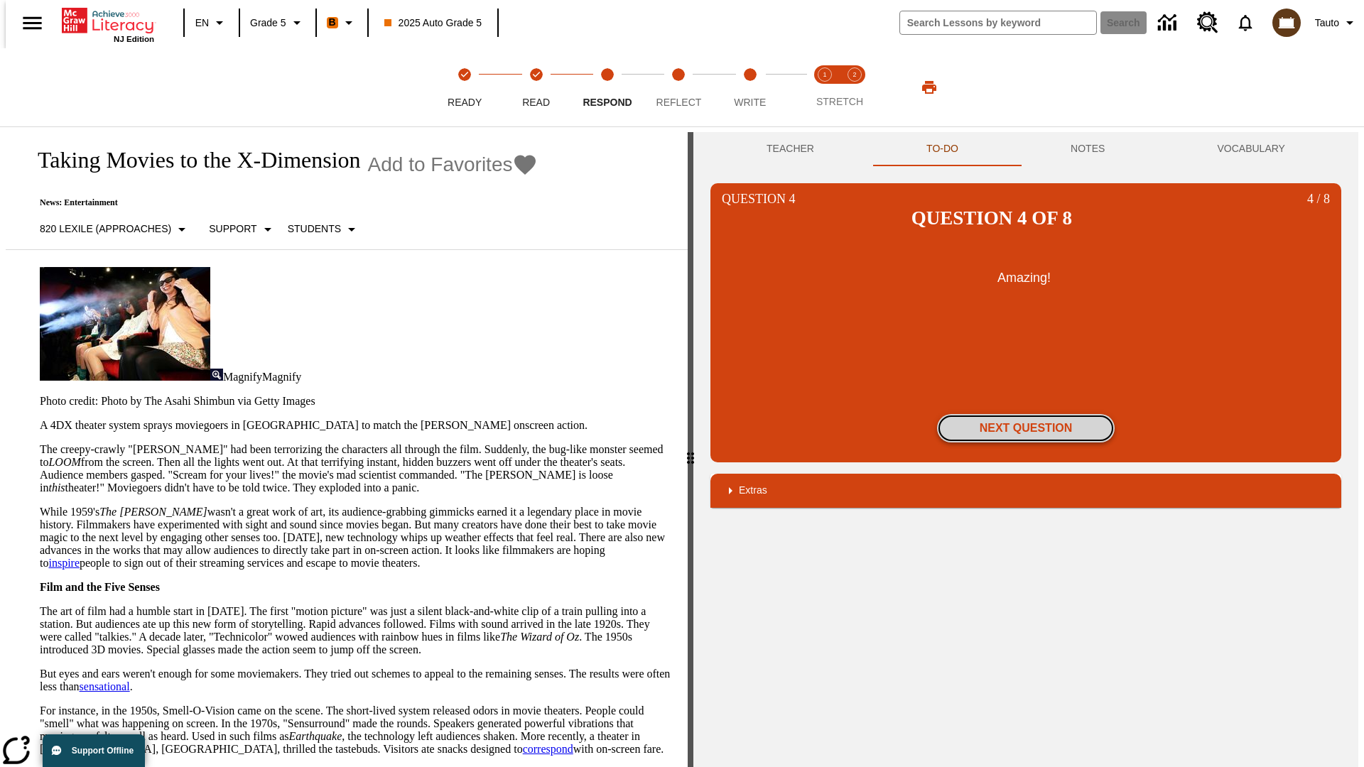
click at [1026, 414] on button "Next Question" at bounding box center [1026, 428] width 178 height 28
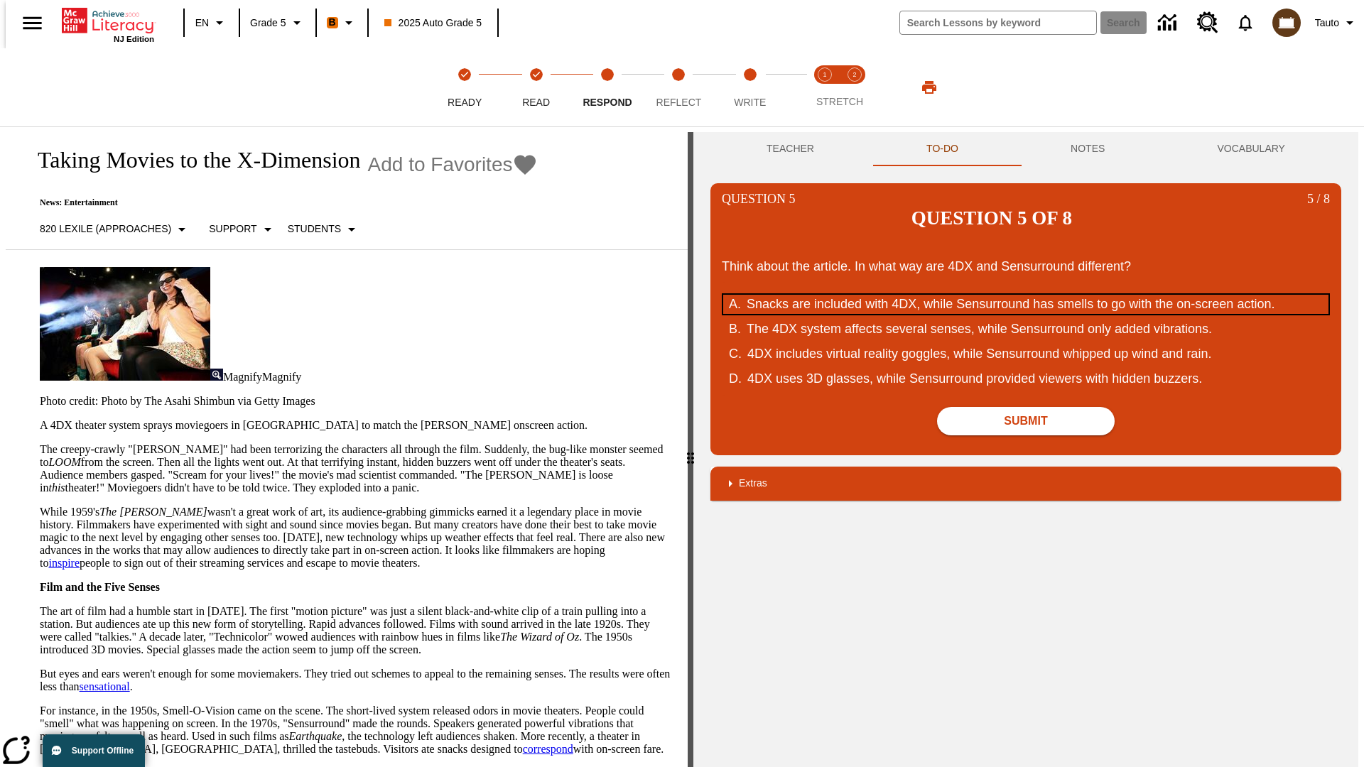
click at [1026, 295] on div "Snacks are included with 4DX, while Sensurround has smells to go with the on-sc…" at bounding box center [1016, 304] width 540 height 19
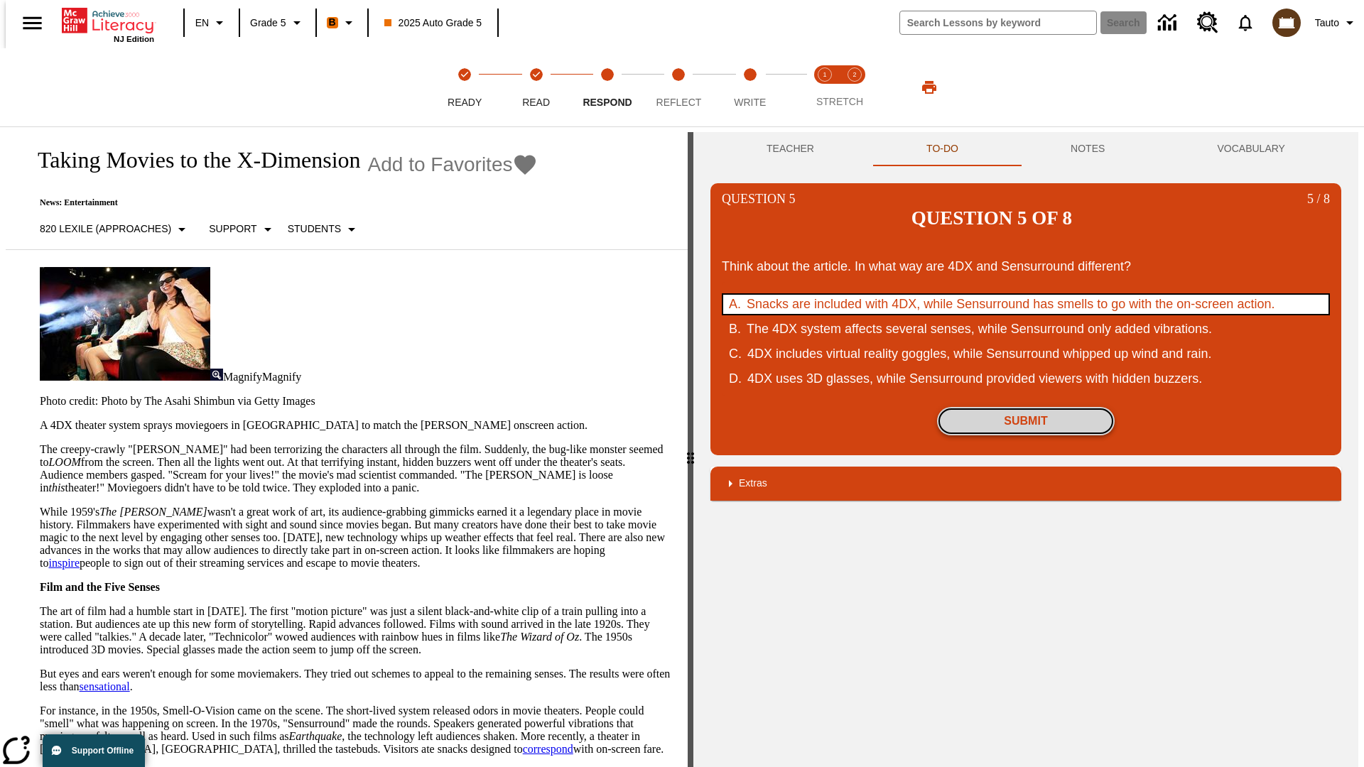
click at [1026, 407] on button "Submit" at bounding box center [1026, 421] width 178 height 28
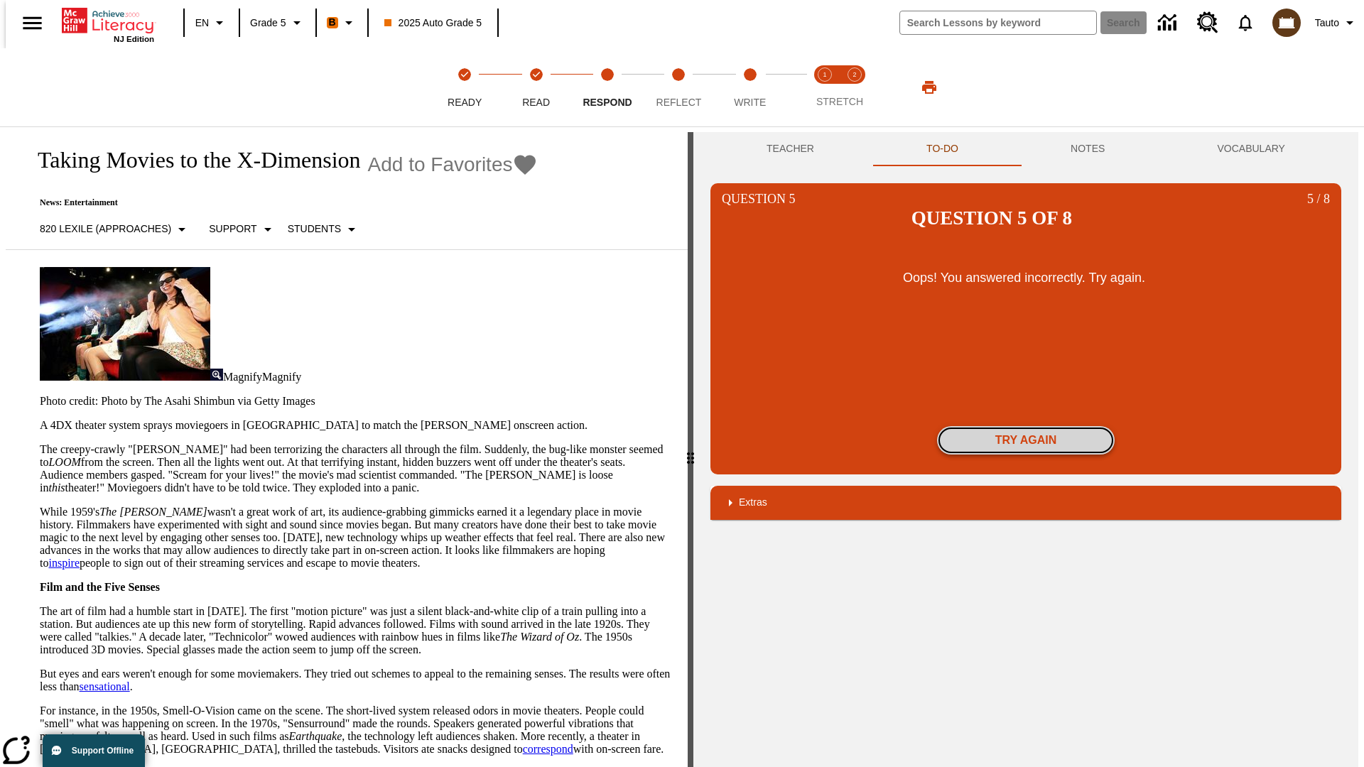
click at [1026, 426] on button "Try again" at bounding box center [1026, 440] width 178 height 28
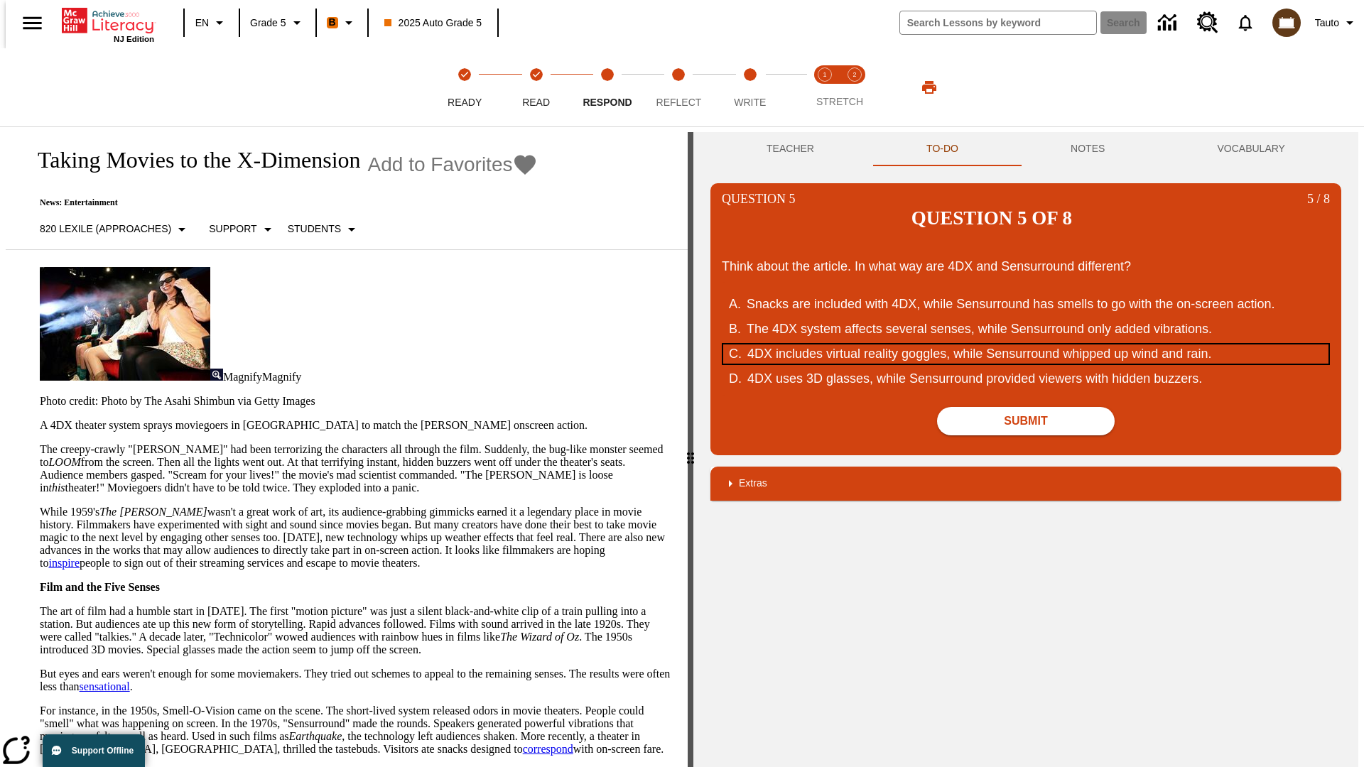
click at [1026, 344] on div "4DX includes virtual reality goggles, while Sensurround whipped up wind and rai…" at bounding box center [1017, 353] width 540 height 19
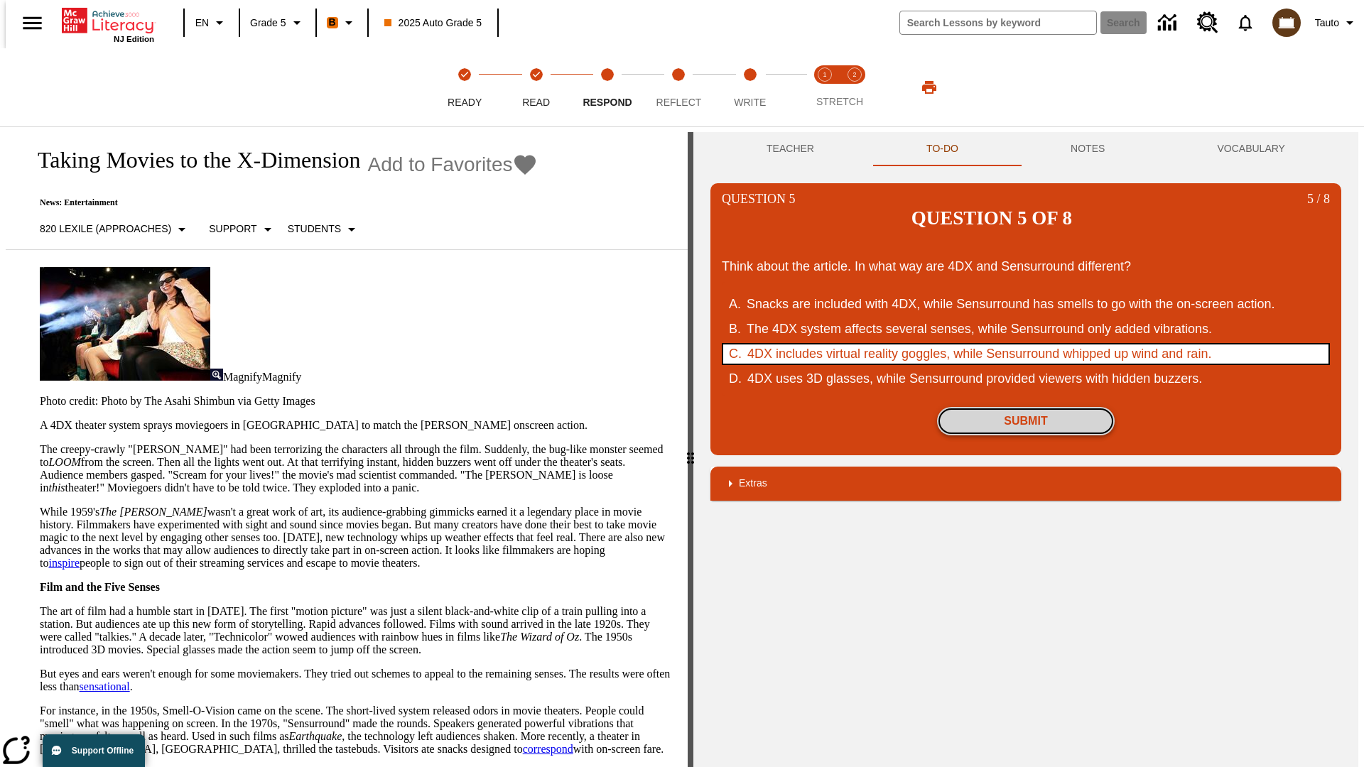
click at [1026, 407] on button "Submit" at bounding box center [1026, 421] width 178 height 28
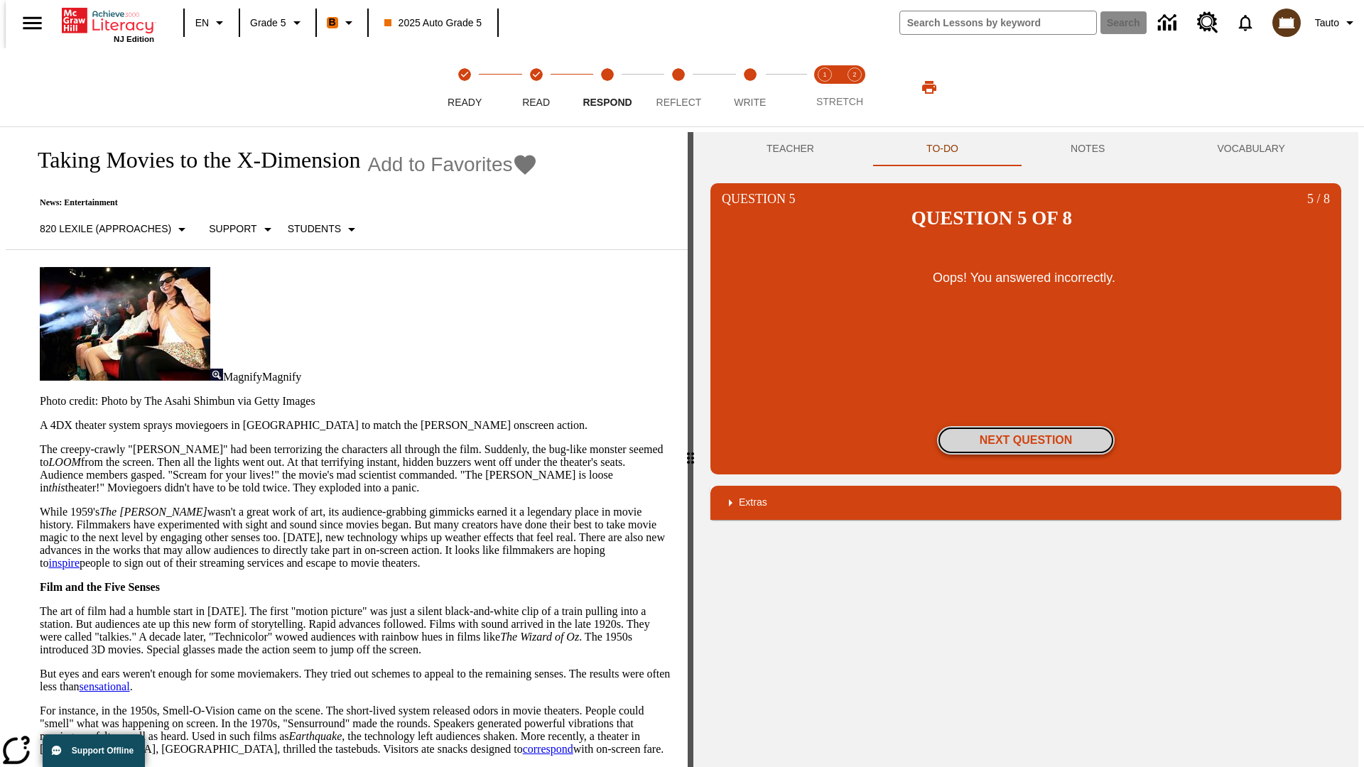
click at [1026, 426] on button "Next Question" at bounding box center [1026, 440] width 178 height 28
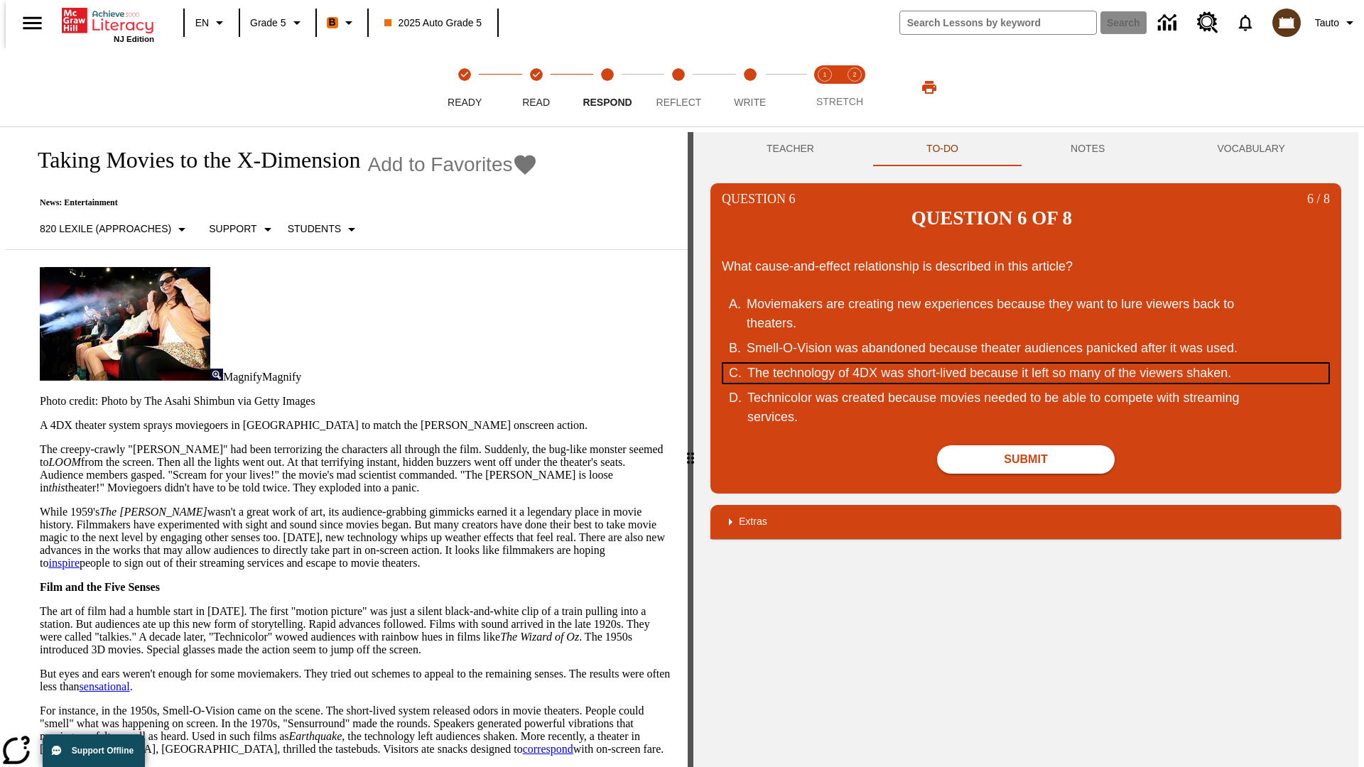
click at [1026, 364] on div "The technology of 4DX was short-lived because it left so many of the viewers sh…" at bounding box center [1017, 373] width 540 height 19
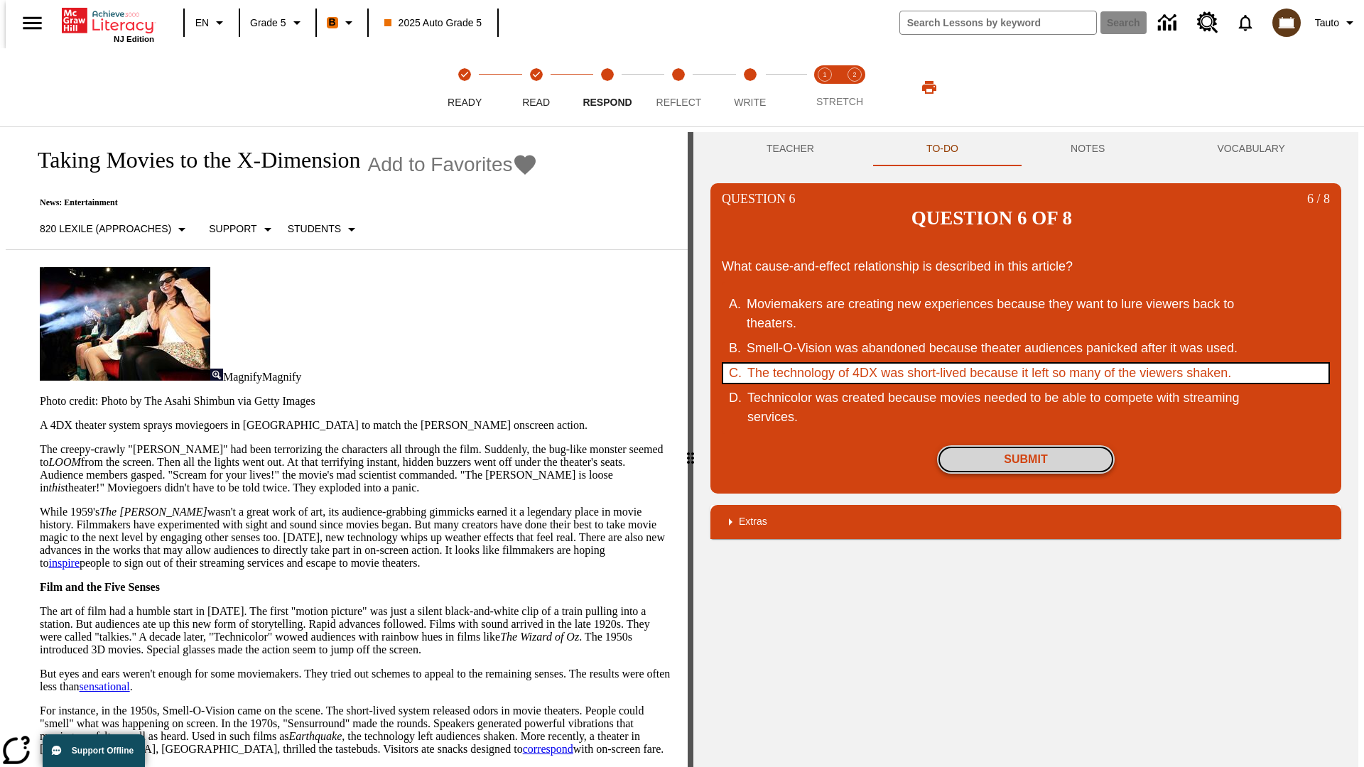
click at [1026, 445] on button "Submit" at bounding box center [1026, 459] width 178 height 28
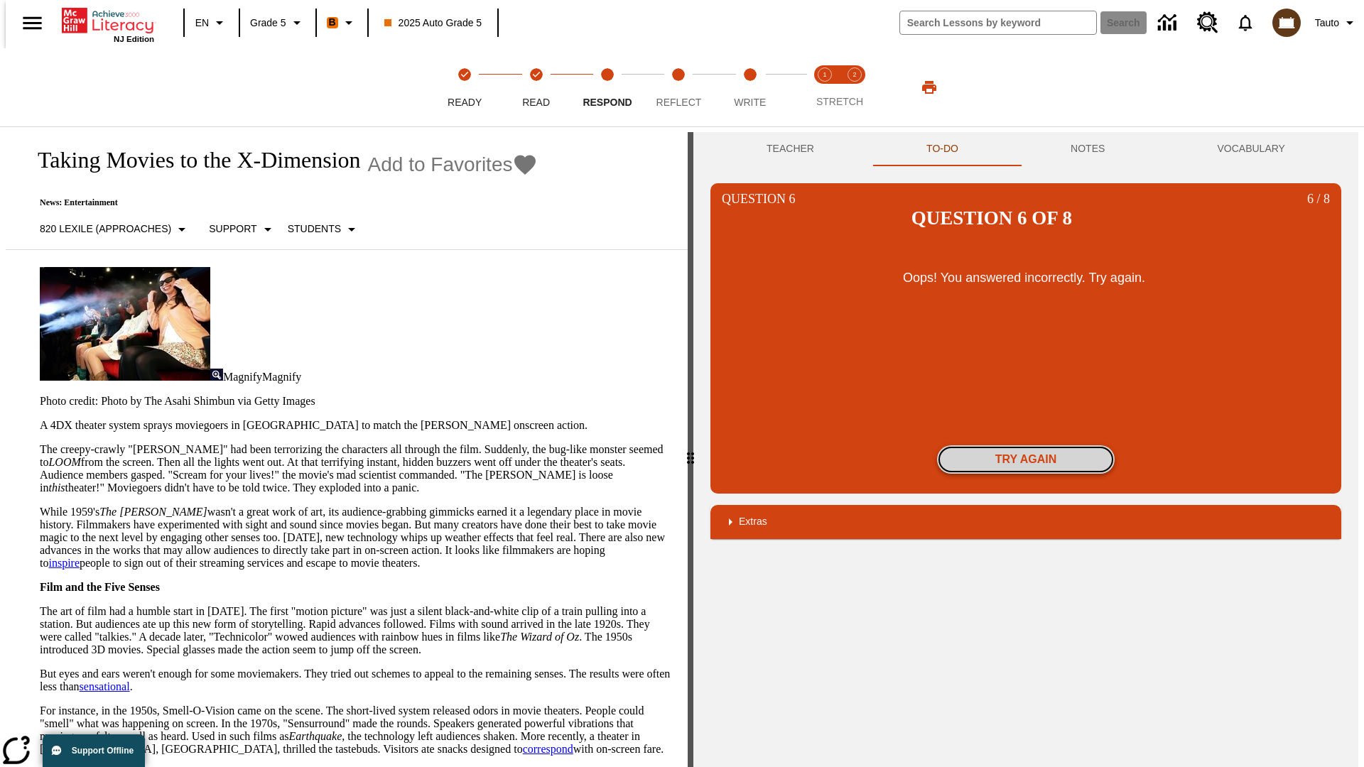
click at [1026, 445] on button "Try again" at bounding box center [1026, 459] width 178 height 28
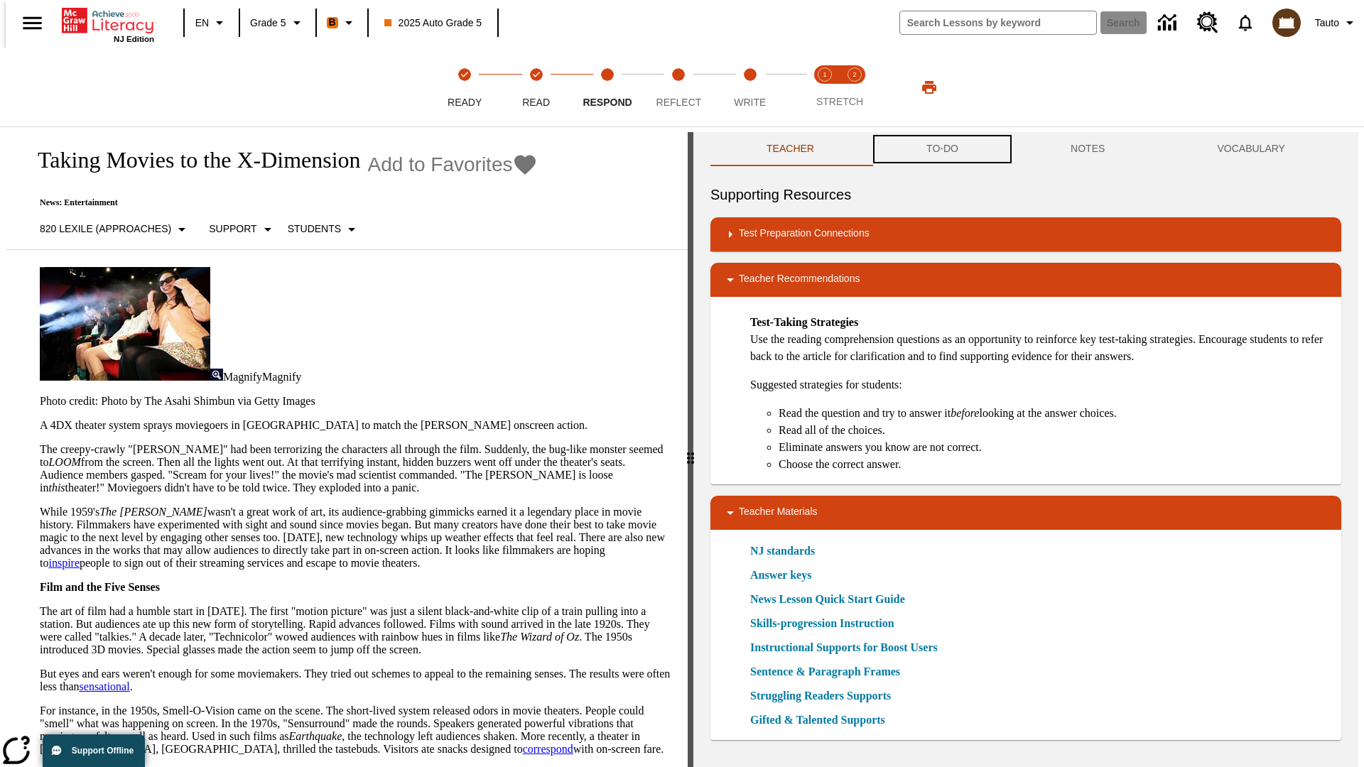
click at [941, 149] on button "TO-DO" at bounding box center [942, 149] width 144 height 34
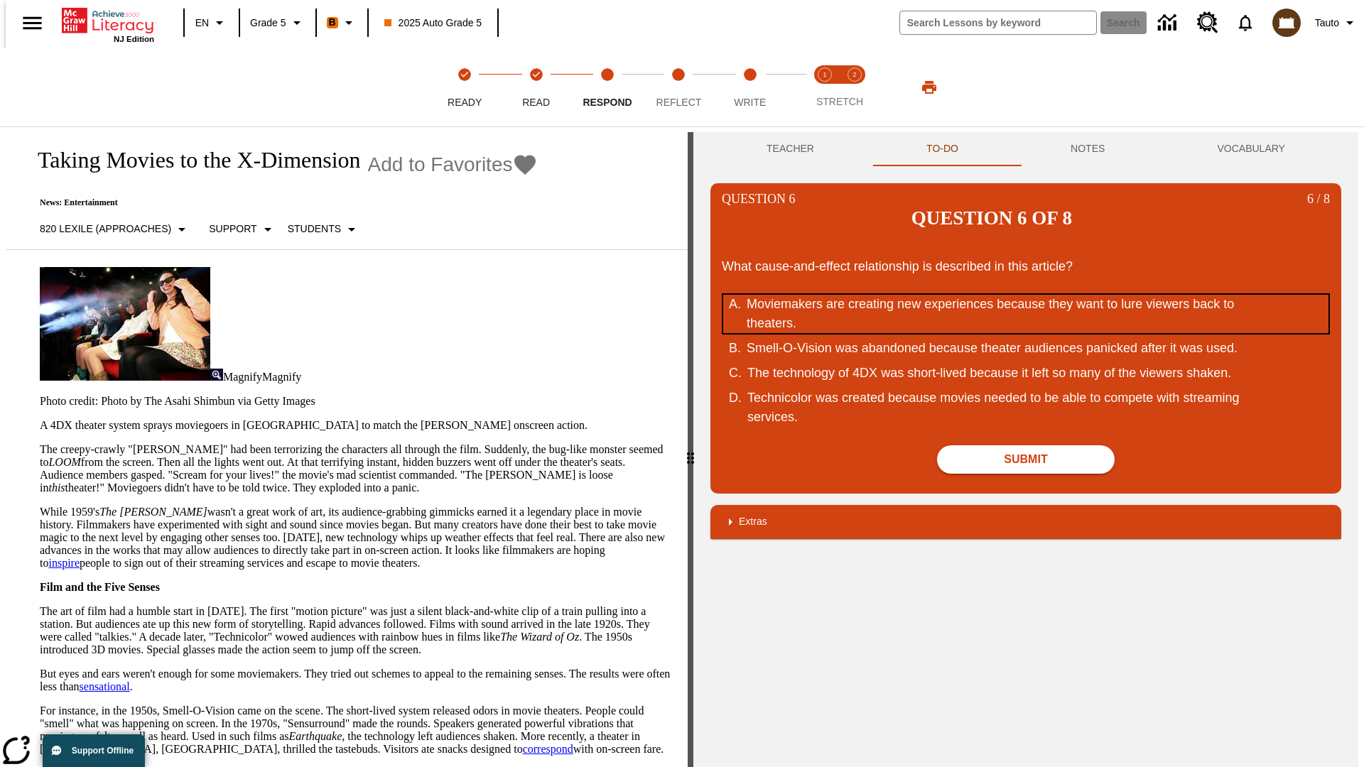
click at [1026, 295] on div "Moviemakers are creating new experiences because they want to lure viewers back…" at bounding box center [1016, 314] width 540 height 38
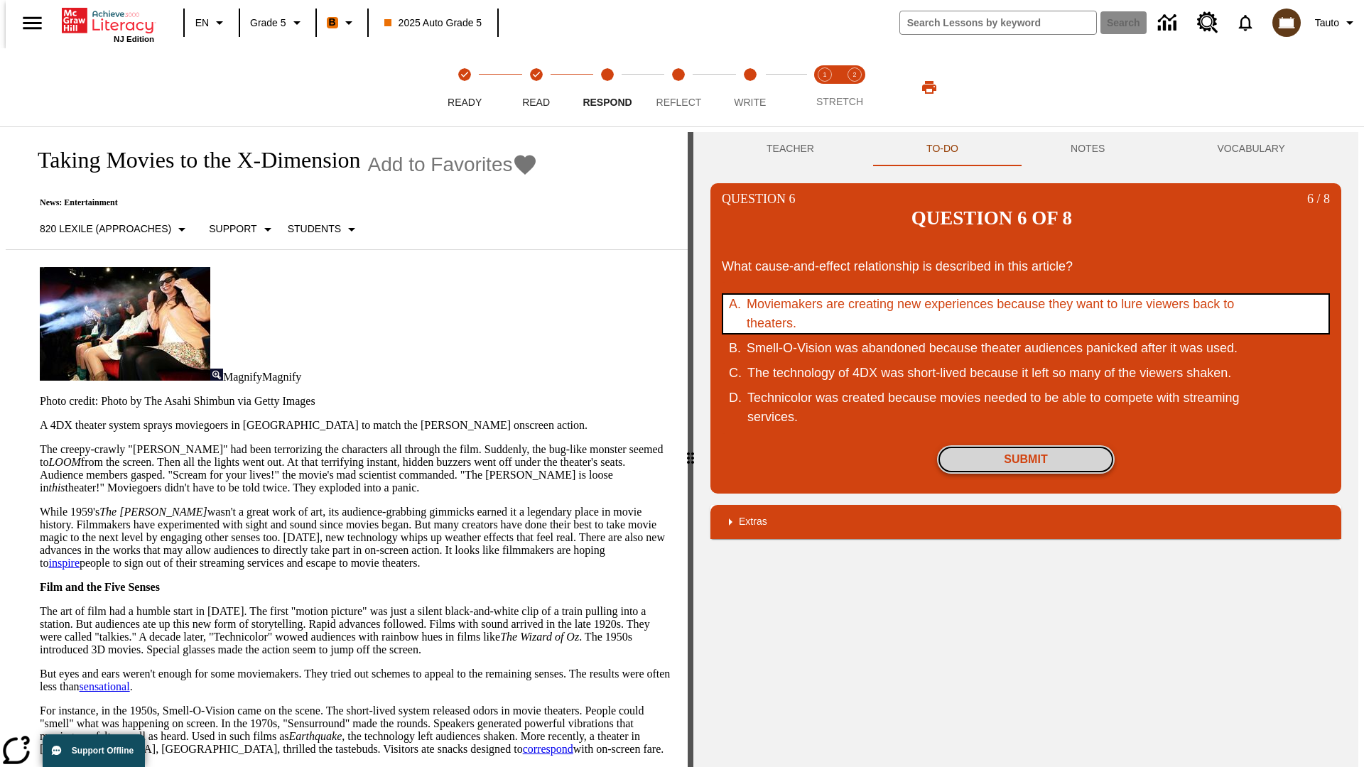
click at [1026, 445] on button "Submit" at bounding box center [1026, 459] width 178 height 28
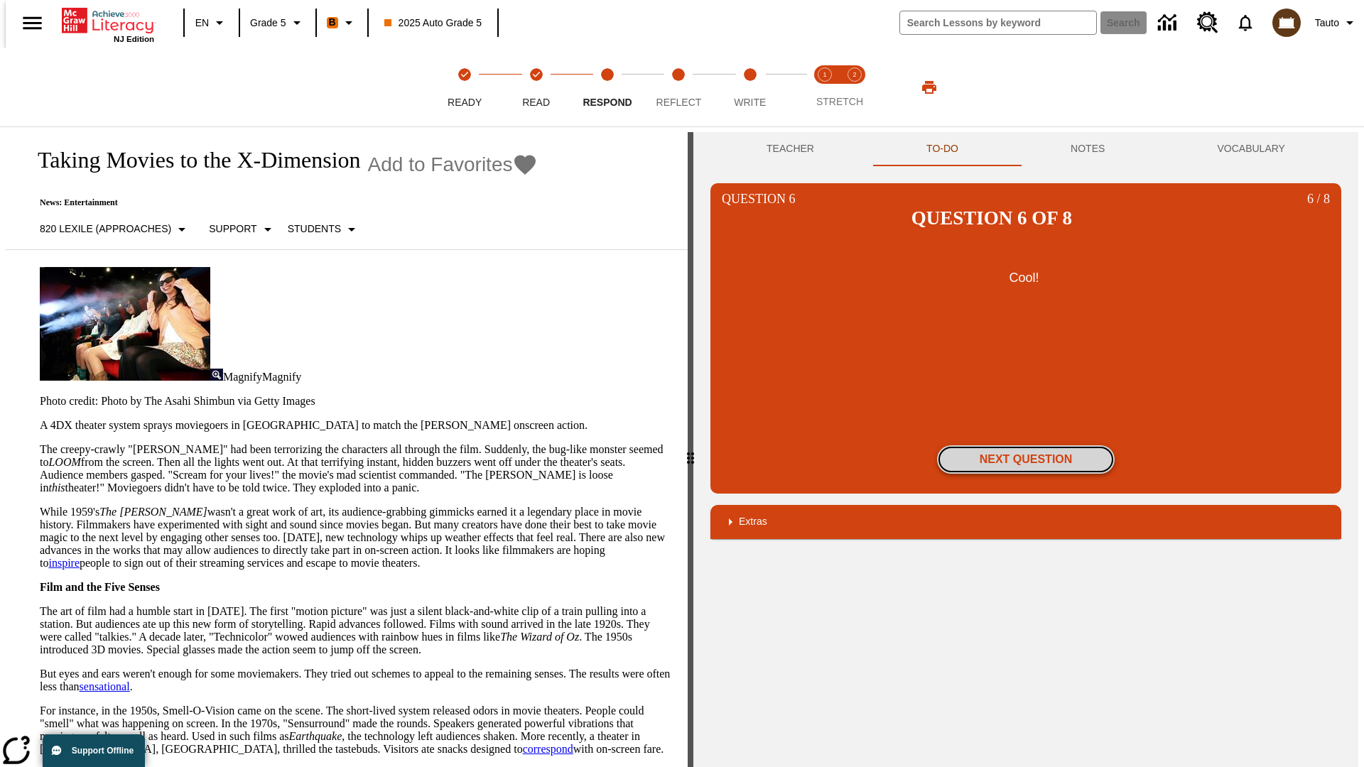
click at [1026, 445] on button "Next Question" at bounding box center [1026, 459] width 178 height 28
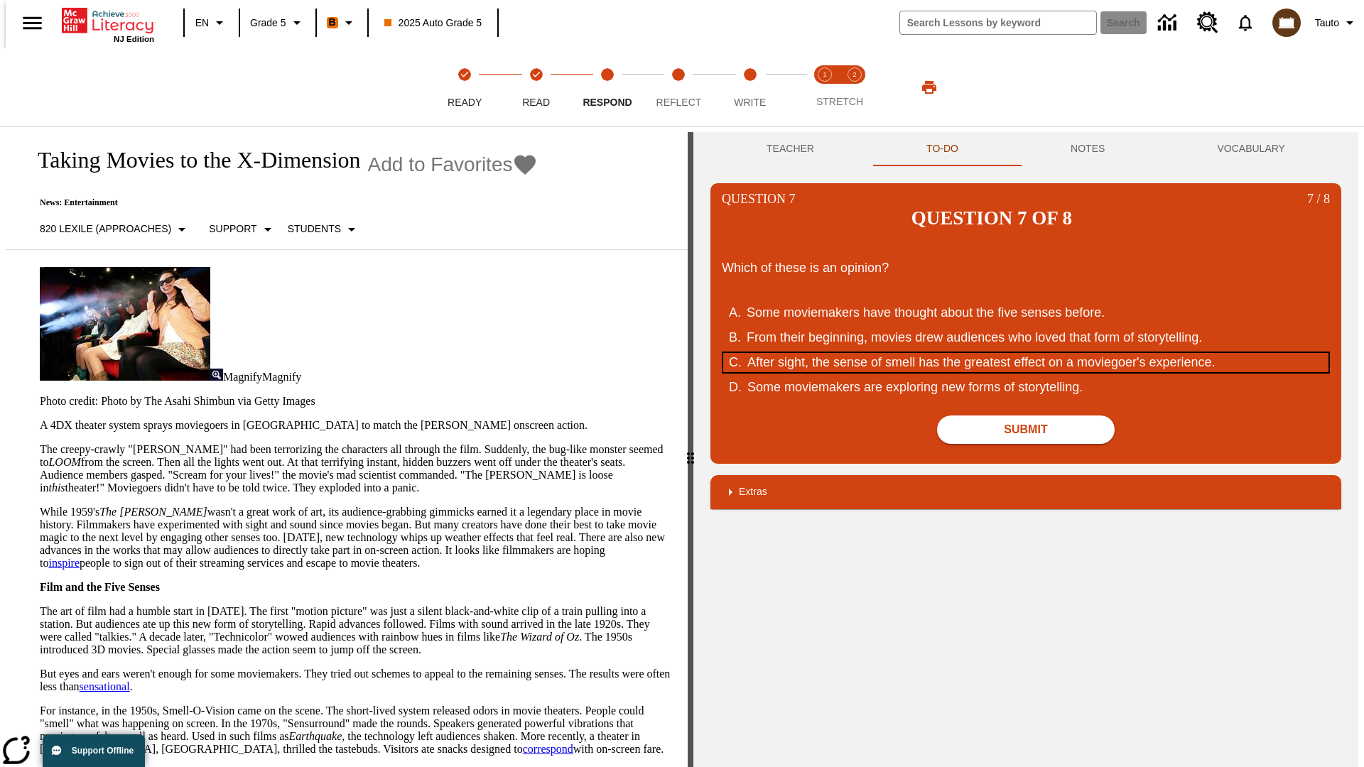
click at [1026, 353] on div "After sight, the sense of smell has the greatest effect on a moviegoer's experi…" at bounding box center [1017, 362] width 540 height 19
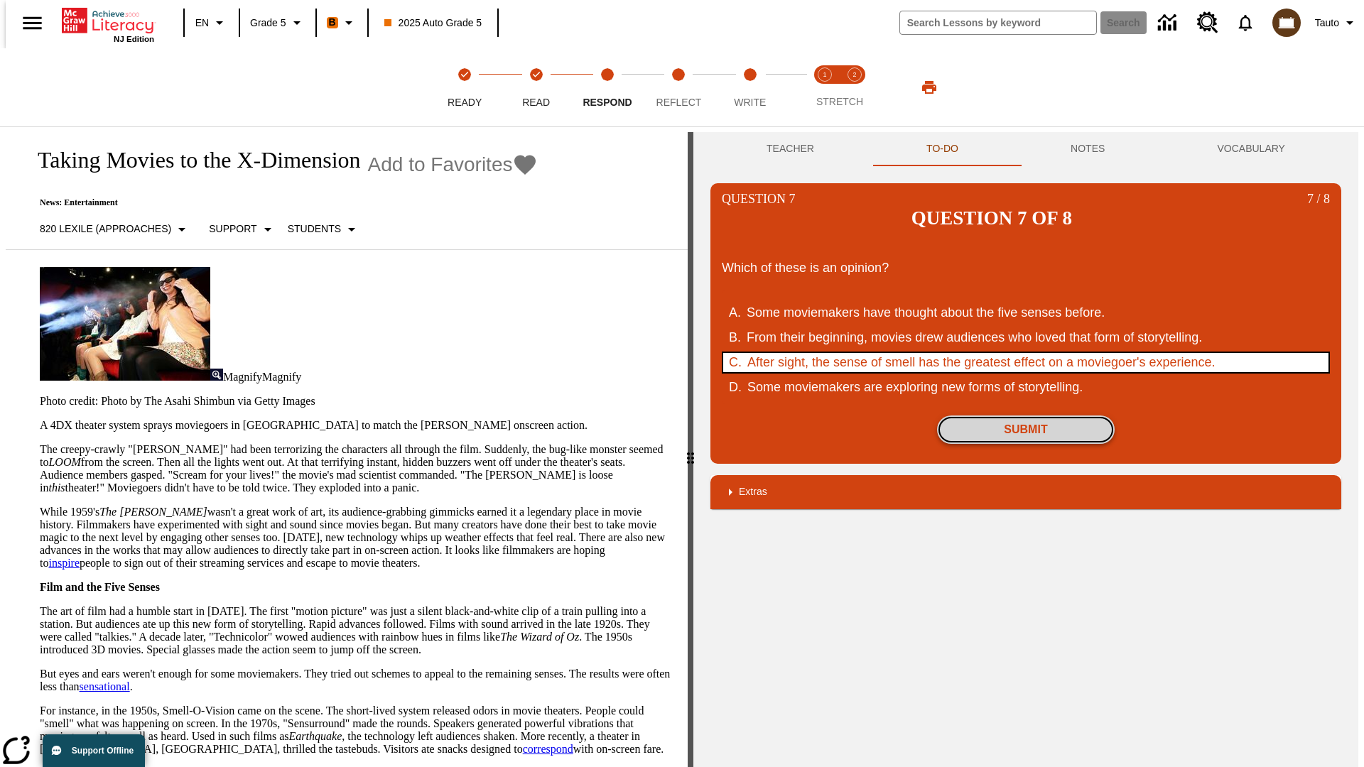
click at [1026, 415] on button "Submit" at bounding box center [1026, 429] width 178 height 28
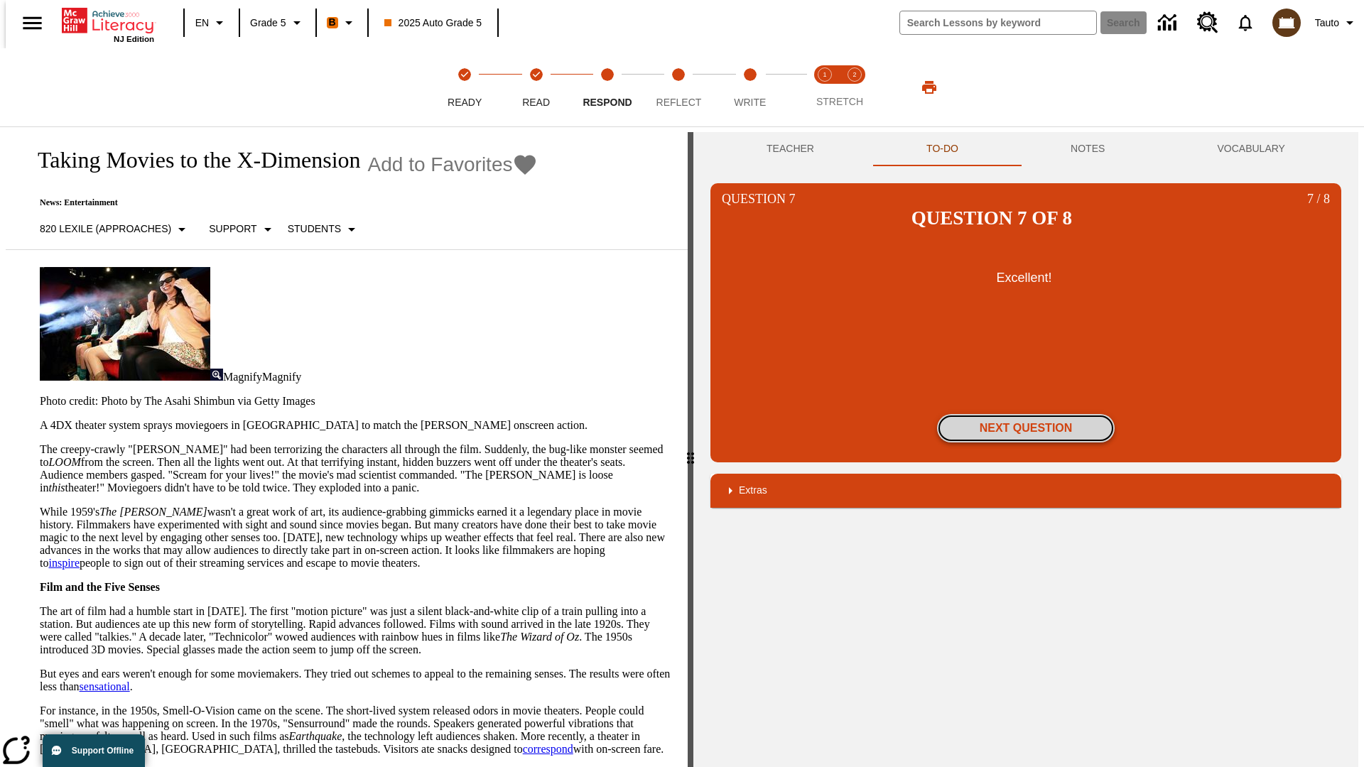
click at [1026, 414] on button "Next Question" at bounding box center [1026, 428] width 178 height 28
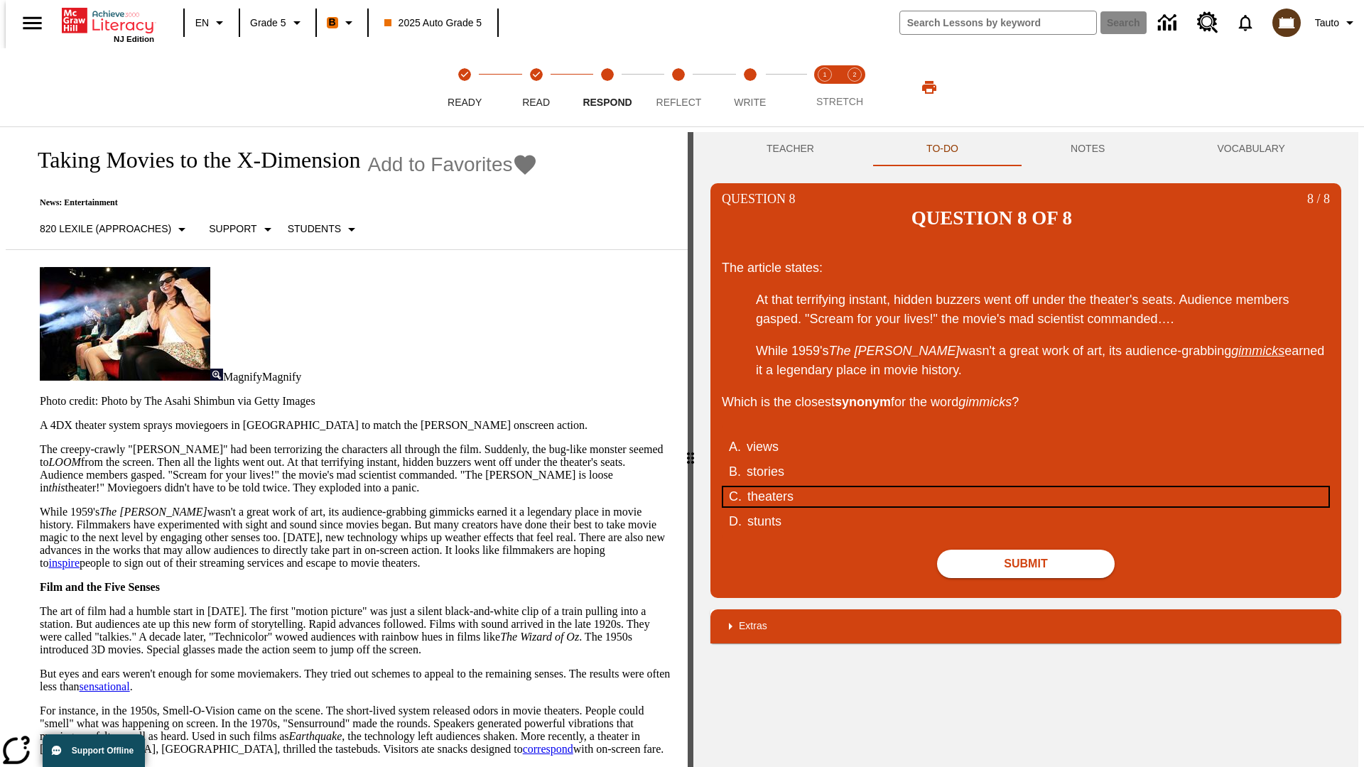
click at [1026, 487] on div "theaters" at bounding box center [1017, 496] width 540 height 19
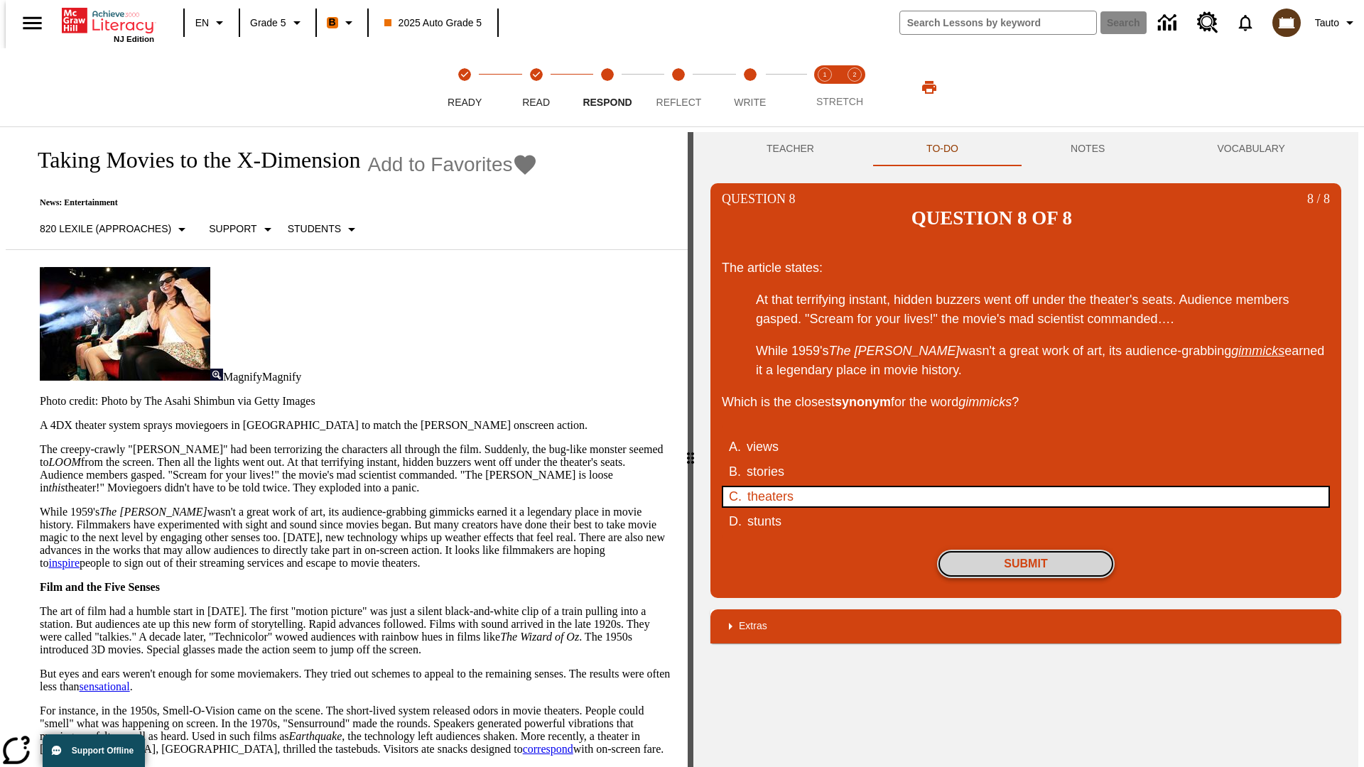
click at [1026, 550] on button "Submit" at bounding box center [1026, 564] width 178 height 28
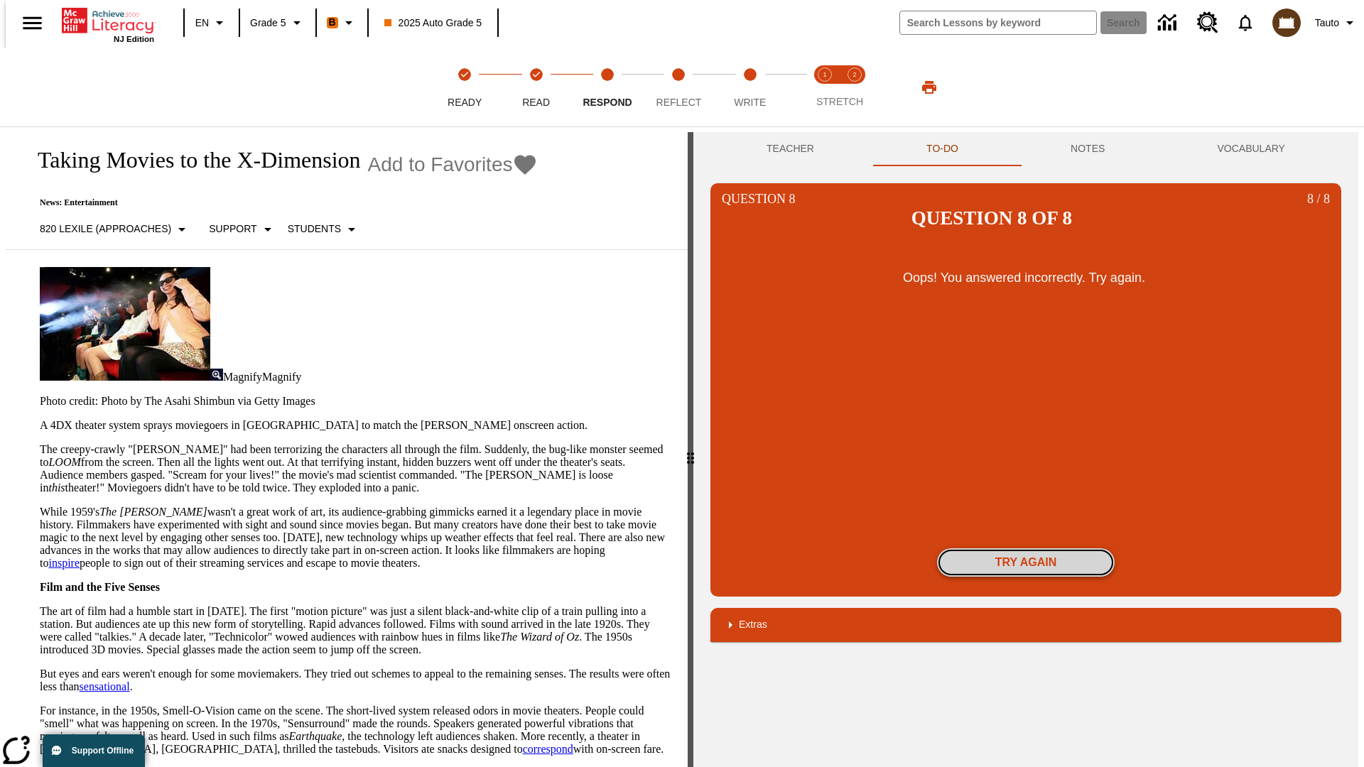
click at [1026, 548] on button "Try again" at bounding box center [1026, 562] width 178 height 28
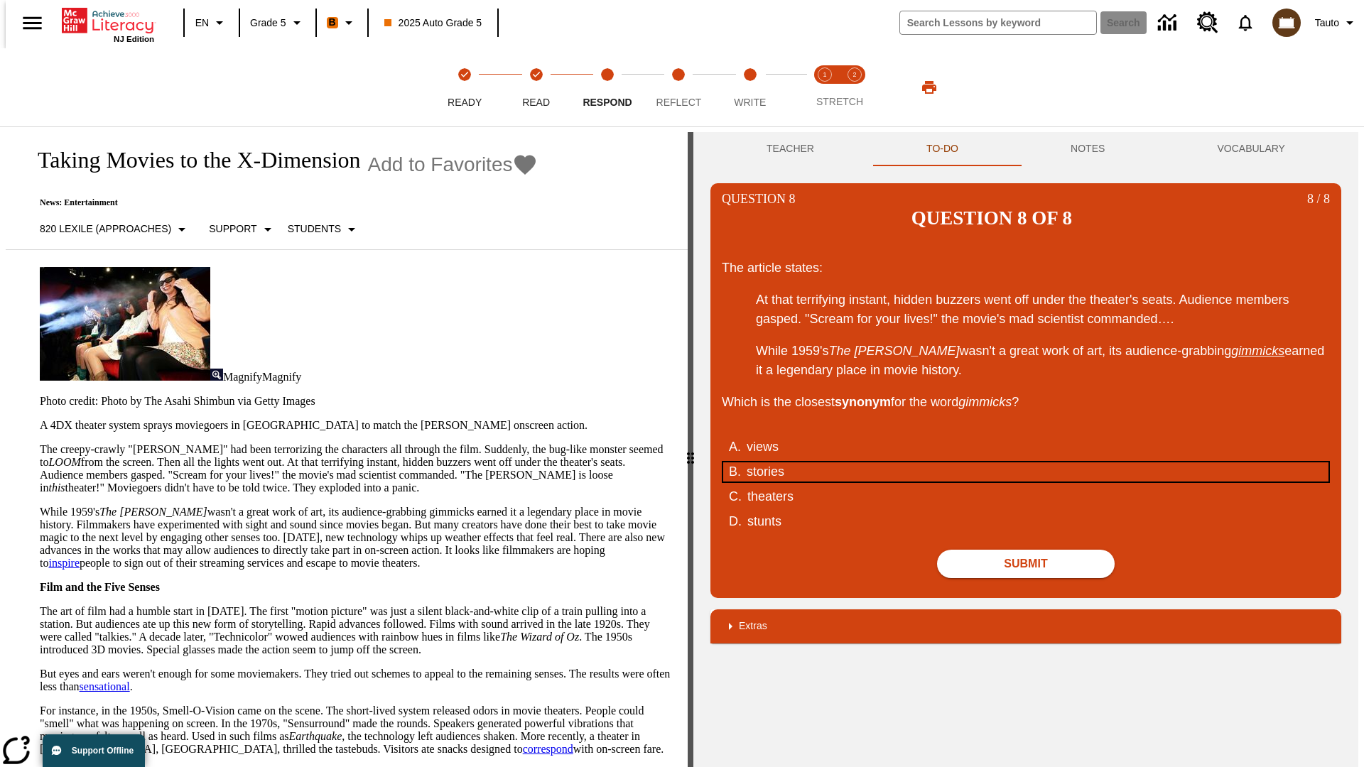
click at [1026, 462] on div "stories" at bounding box center [1016, 471] width 540 height 19
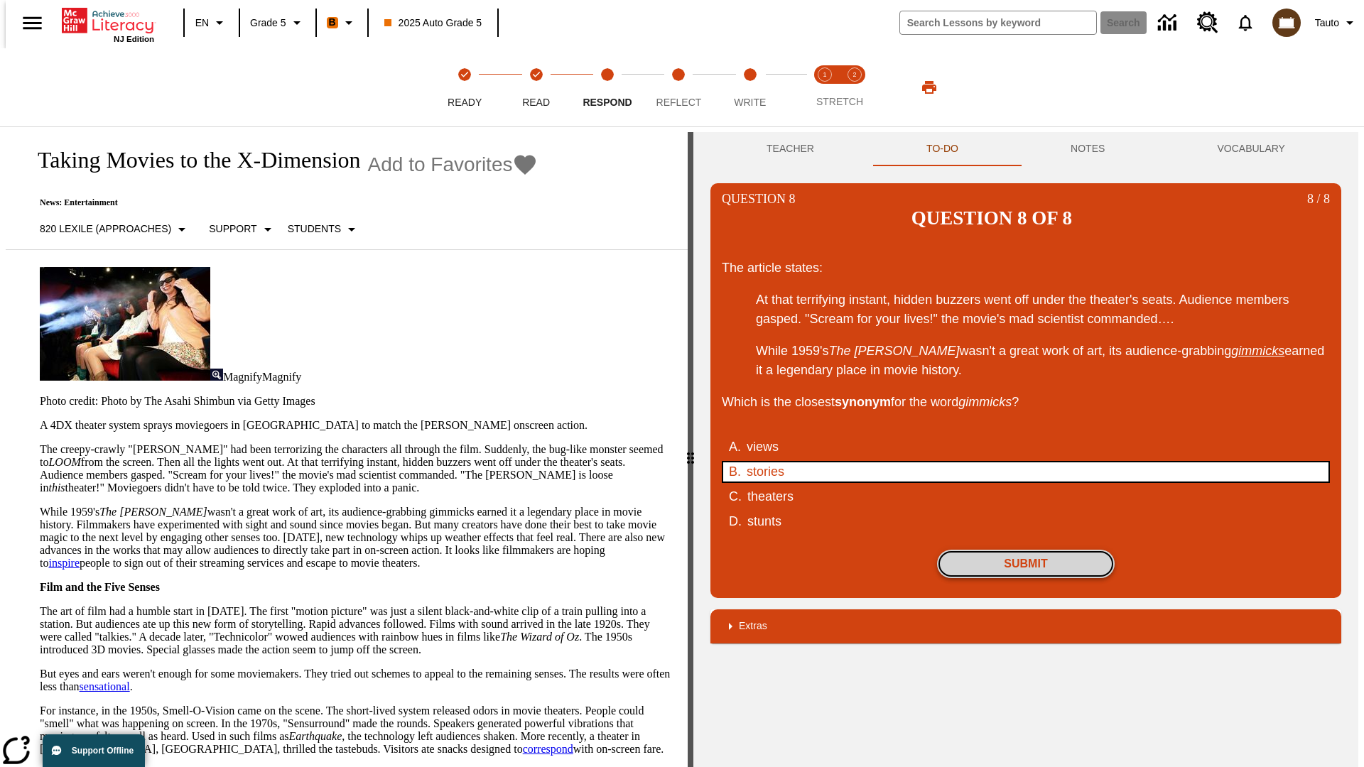
click at [1026, 550] on button "Submit" at bounding box center [1026, 564] width 178 height 28
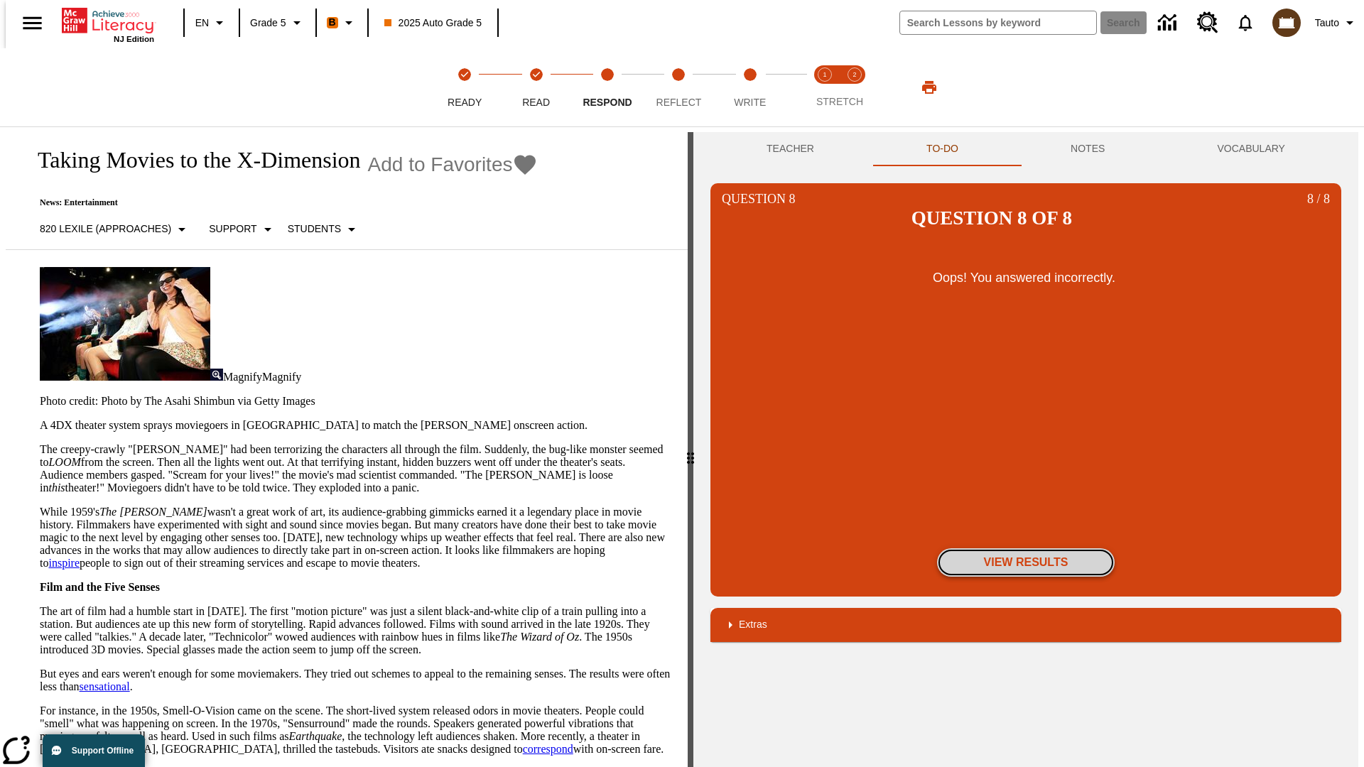
click at [1026, 548] on button "View Results" at bounding box center [1026, 562] width 178 height 28
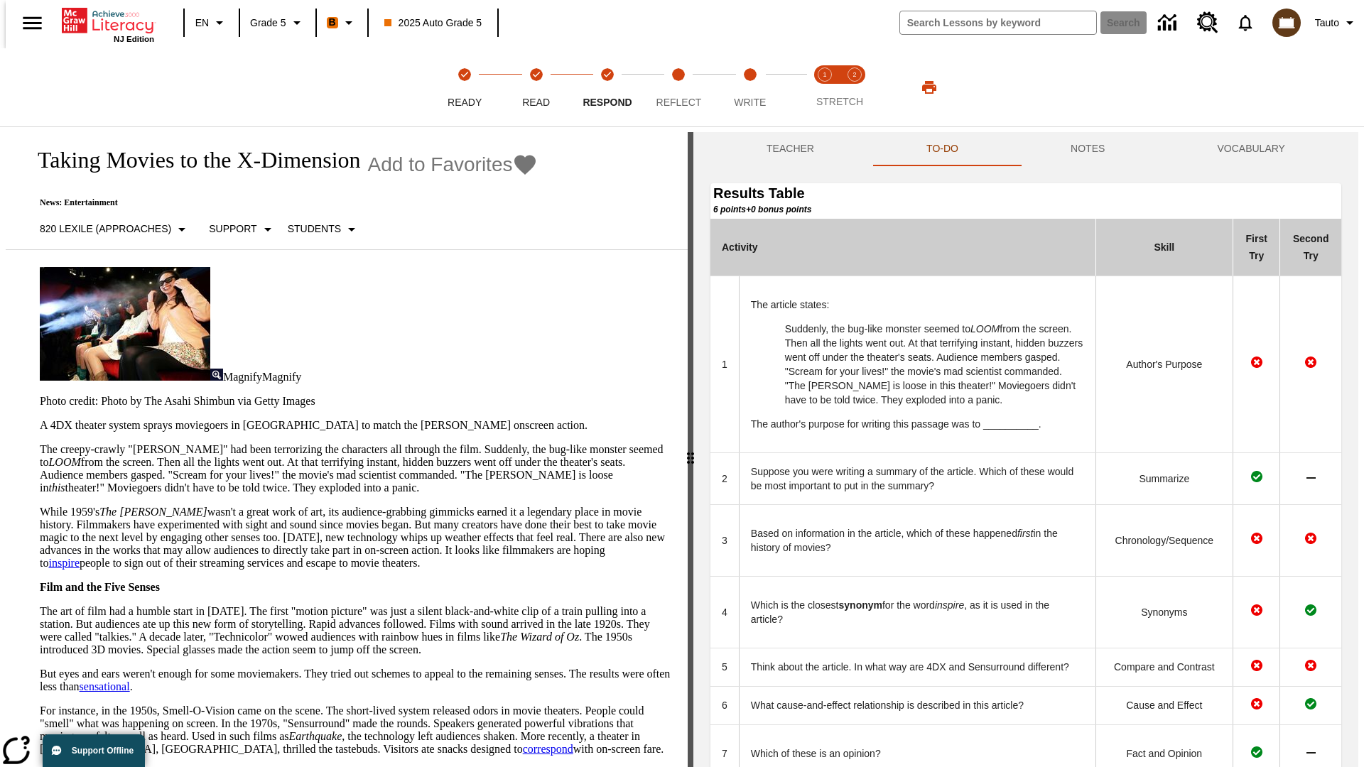
scroll to position [388, 0]
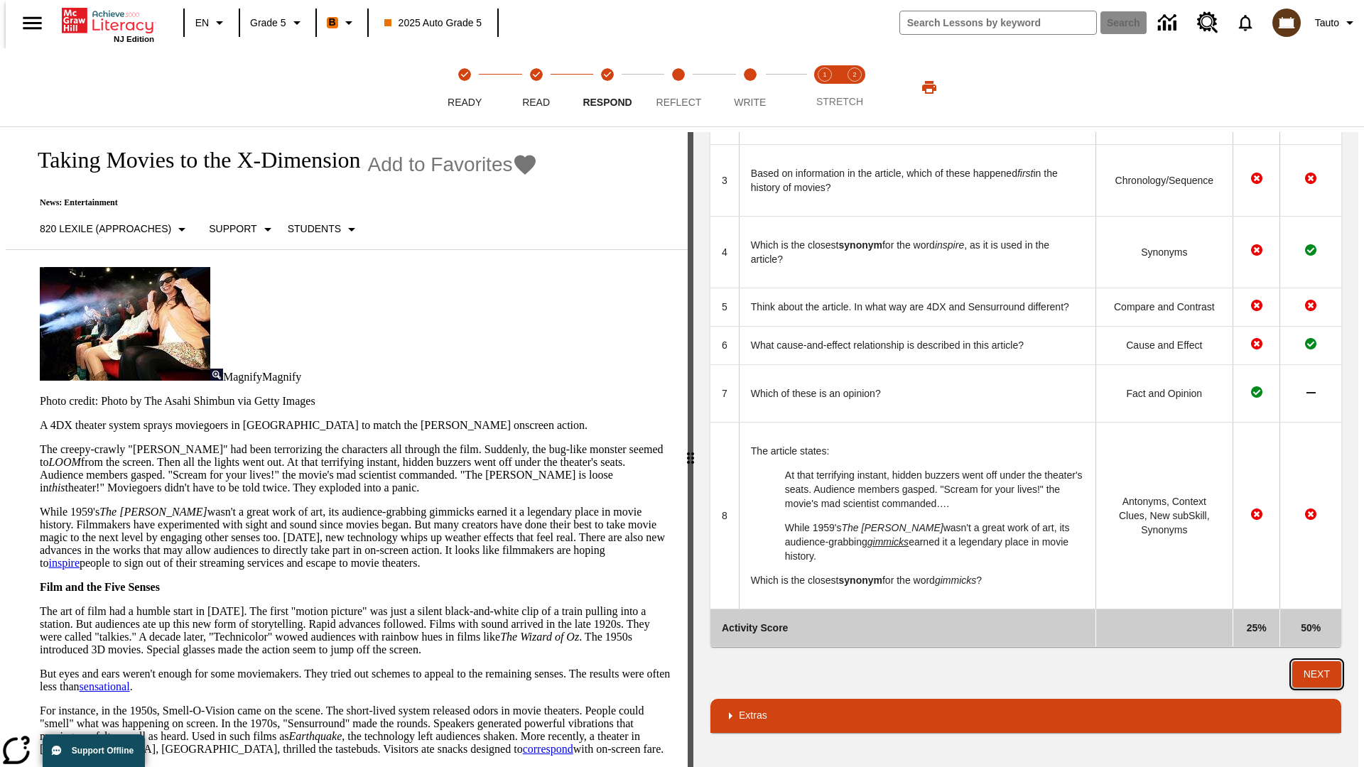
click at [1322, 674] on button "Next" at bounding box center [1316, 674] width 49 height 26
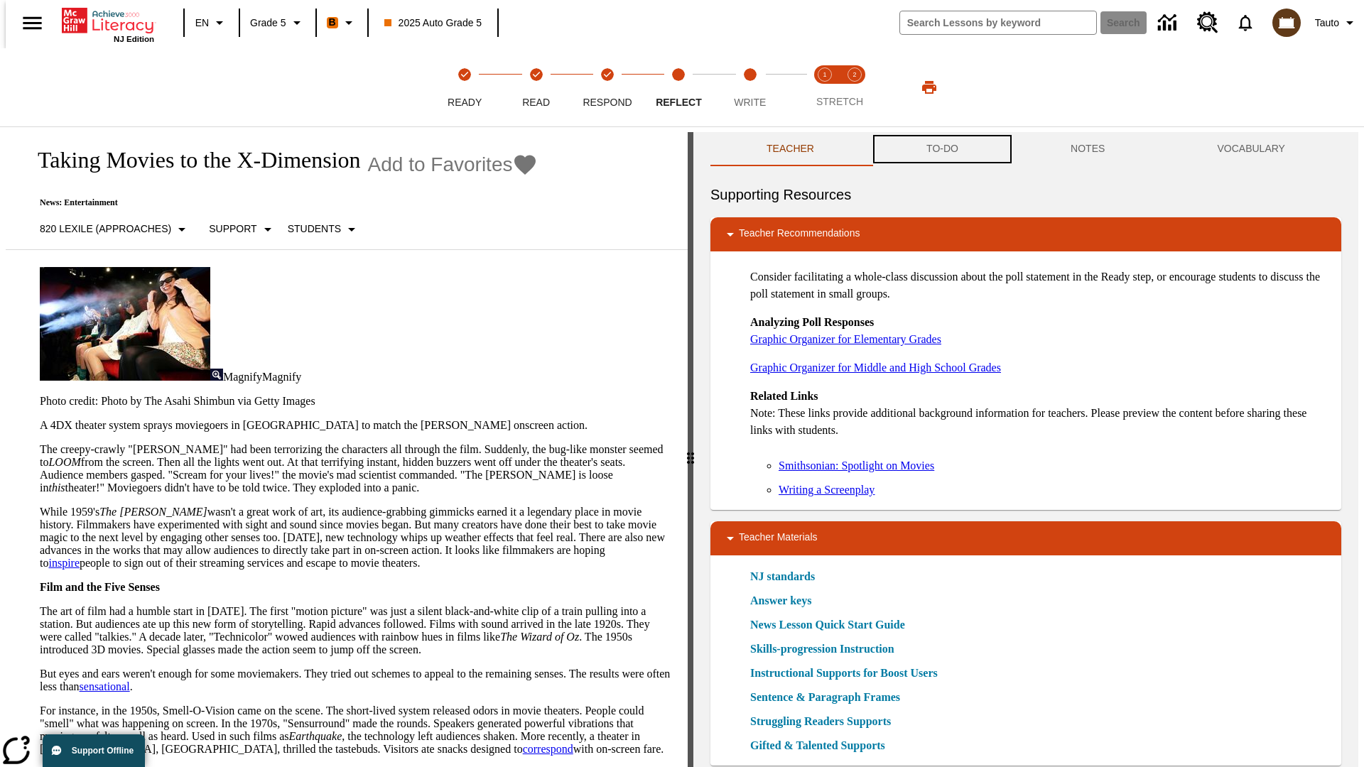
click at [941, 149] on button "TO-DO" at bounding box center [942, 149] width 144 height 34
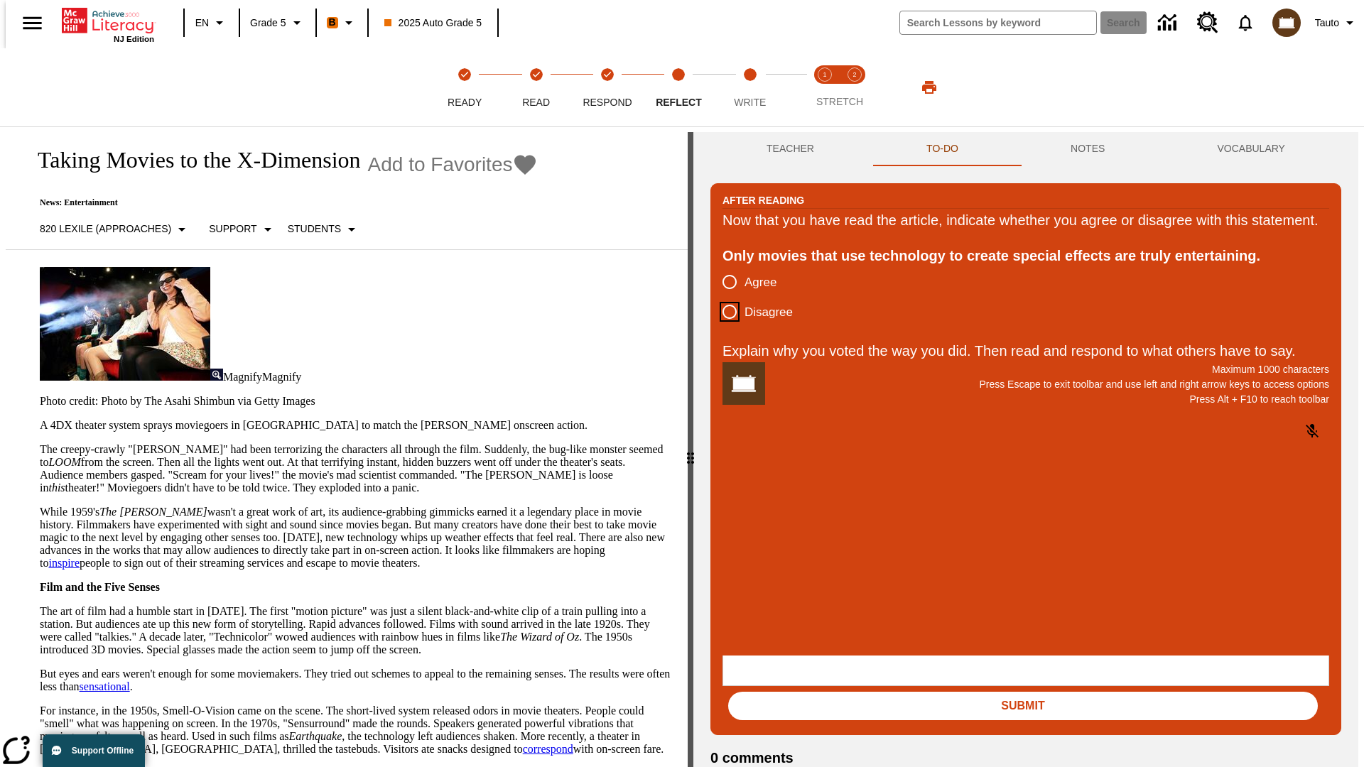
click at [724, 327] on input "Disagree" at bounding box center [730, 312] width 30 height 30
radio input "true"
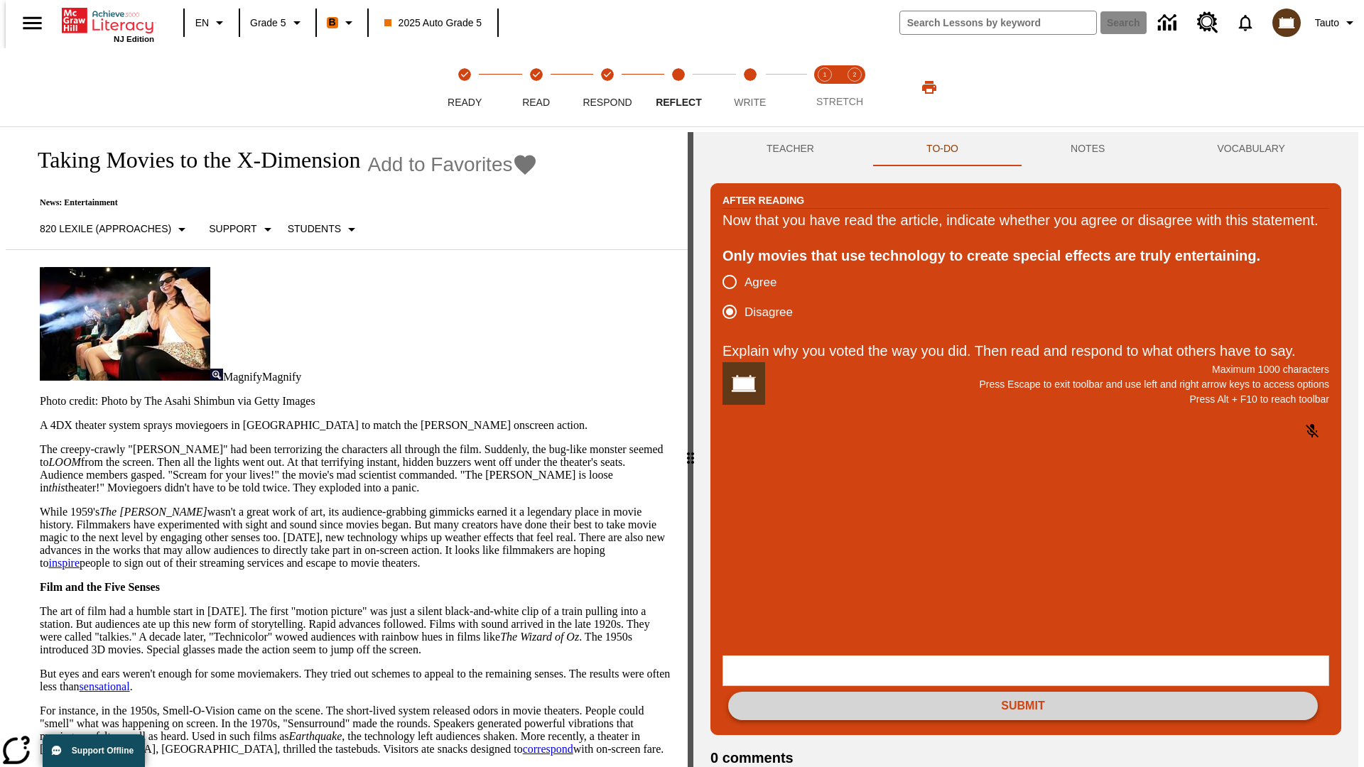
click at [1023, 692] on button "Submit" at bounding box center [1023, 706] width 590 height 28
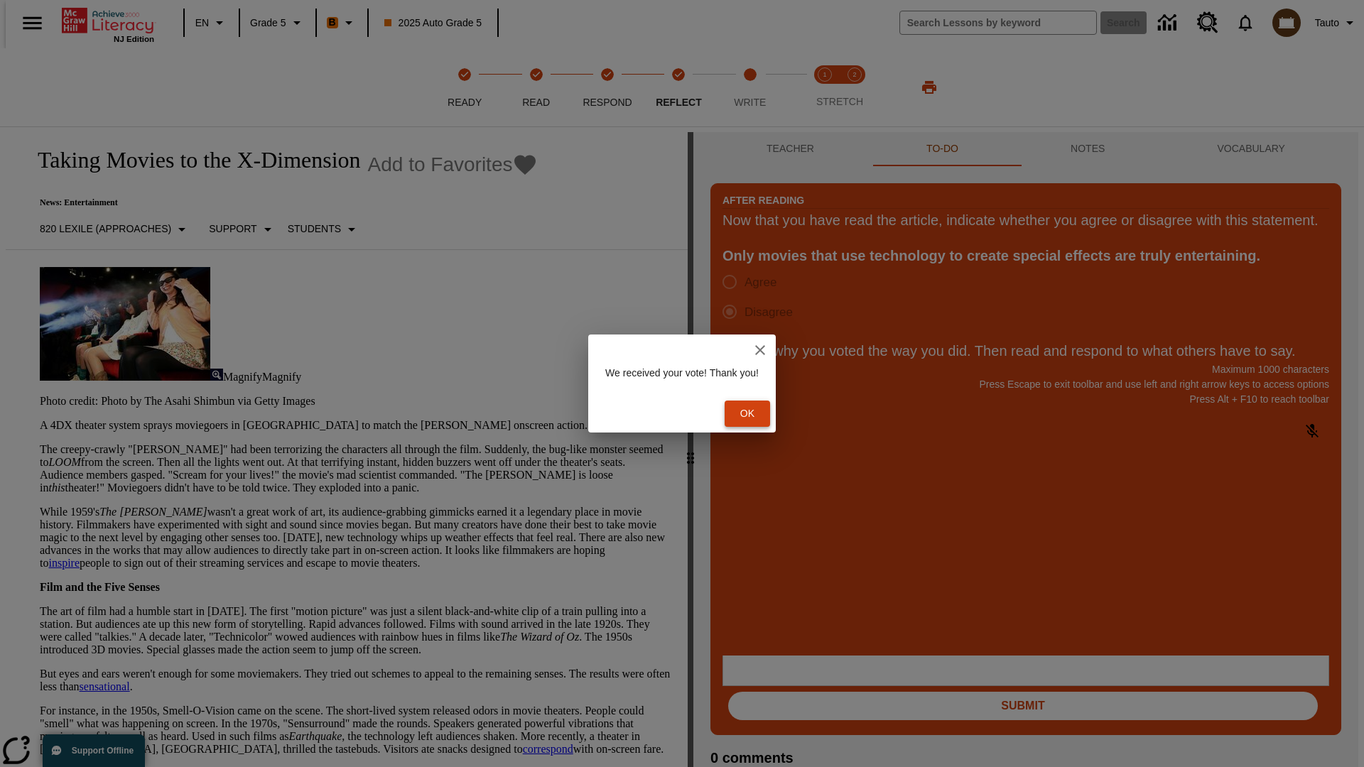
click at [754, 413] on button "Ok" at bounding box center [746, 414] width 45 height 26
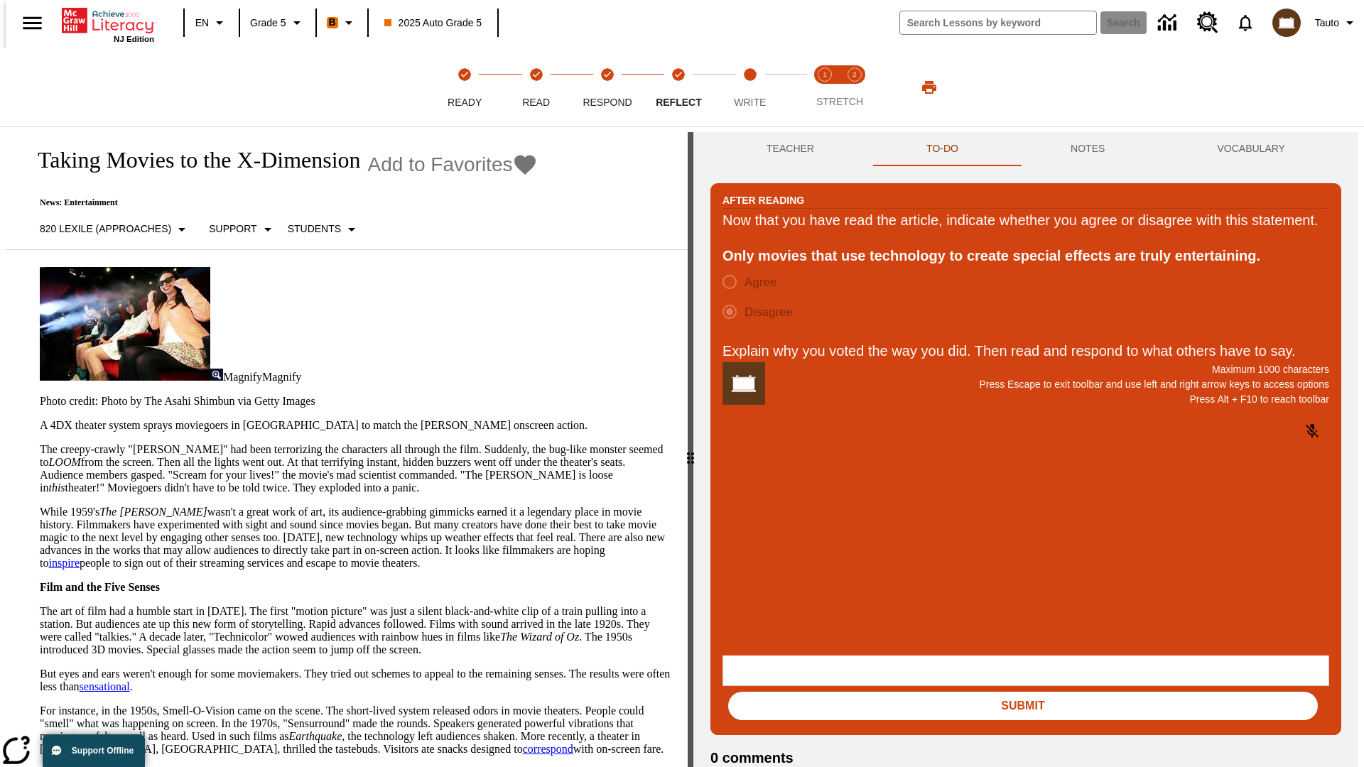
scroll to position [22, 0]
